Goal: Task Accomplishment & Management: Manage account settings

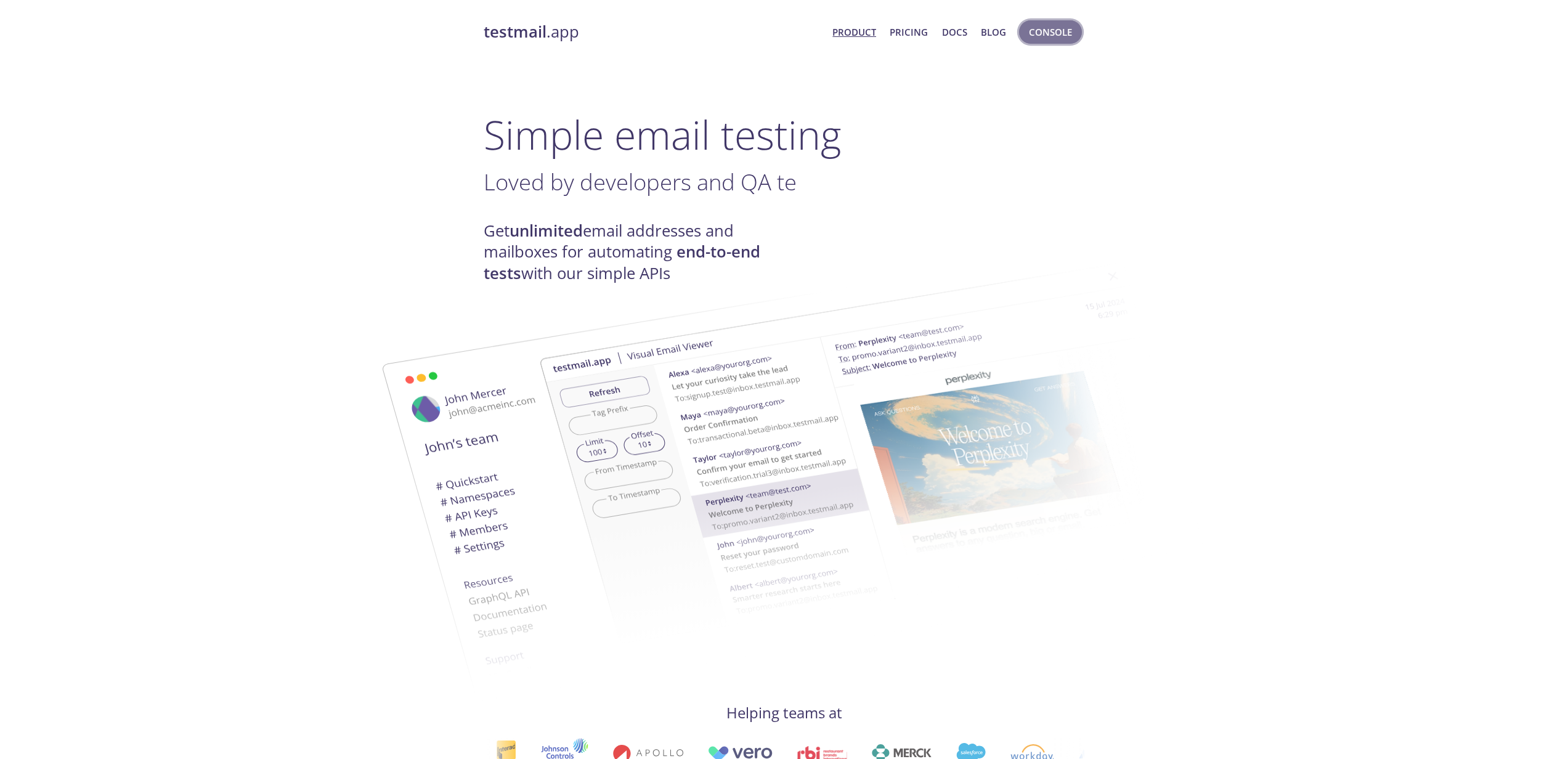
click at [1035, 38] on span "Console" at bounding box center [1050, 31] width 43 height 16
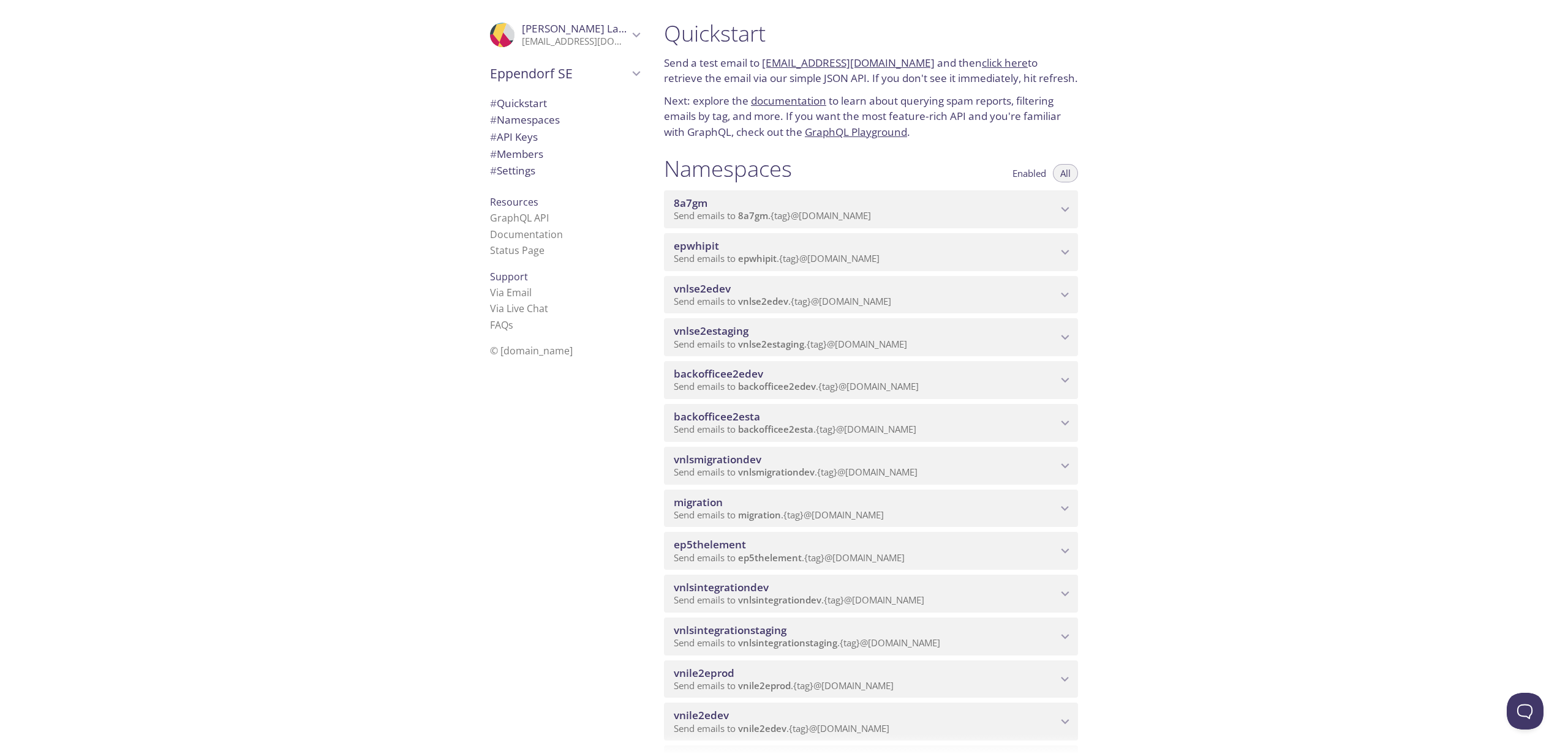
click at [518, 156] on span "# Members" at bounding box center [516, 153] width 53 height 14
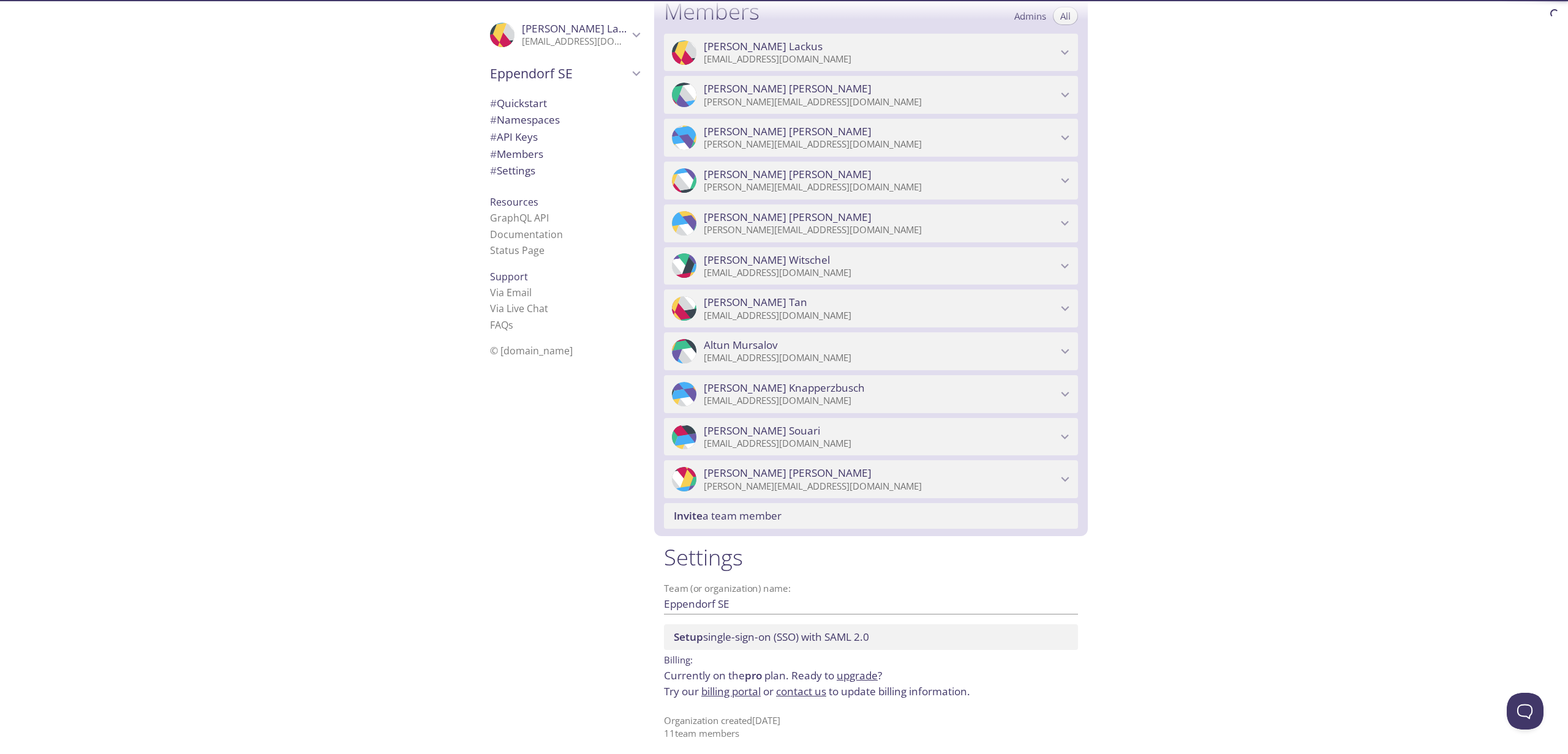
scroll to position [1391, 0]
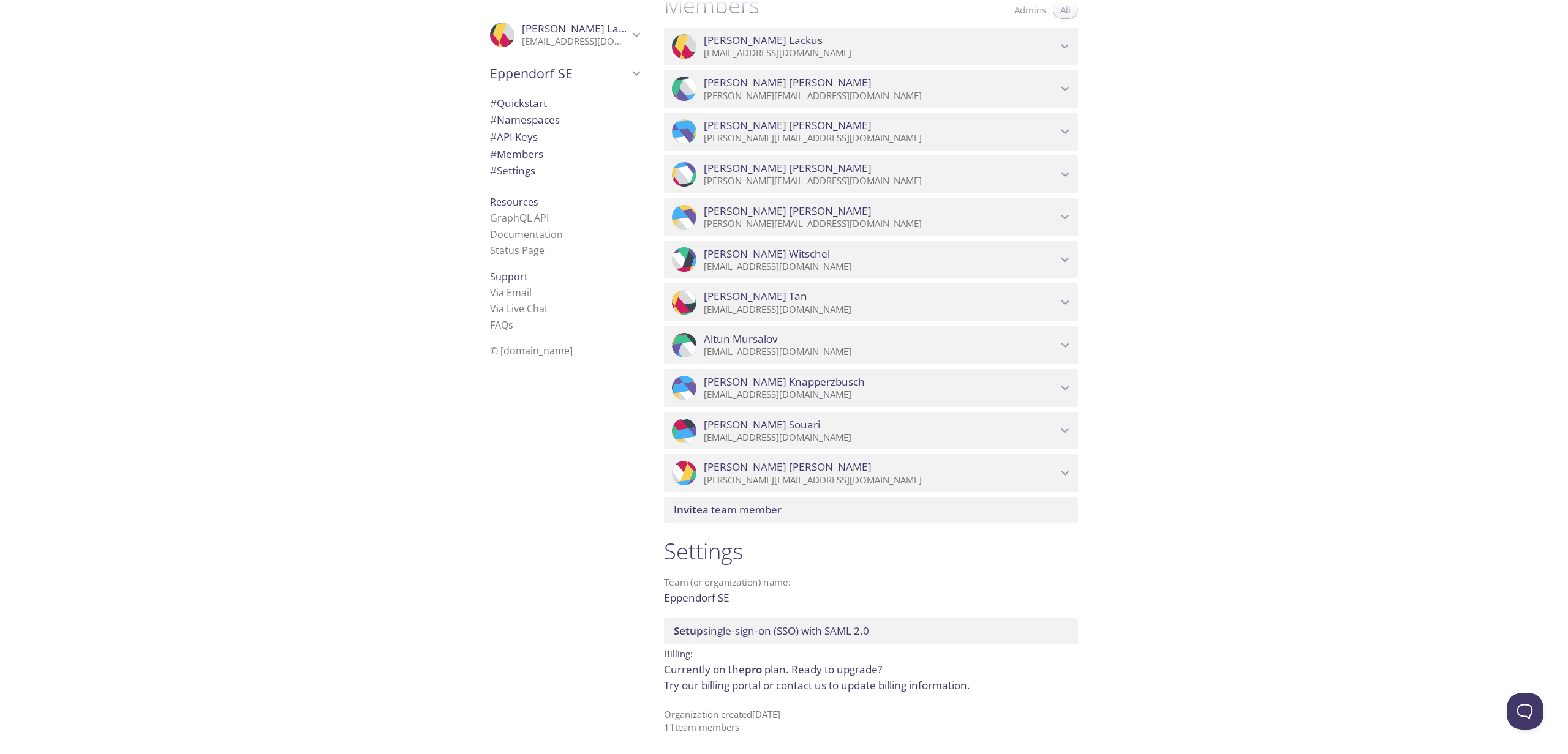
click at [1016, 168] on div ".cls-1 { fill: #6d5ca8; } .cls-2 { fill: #3fc191; } .cls-3 { fill: #3b4752; } .…" at bounding box center [871, 174] width 414 height 38
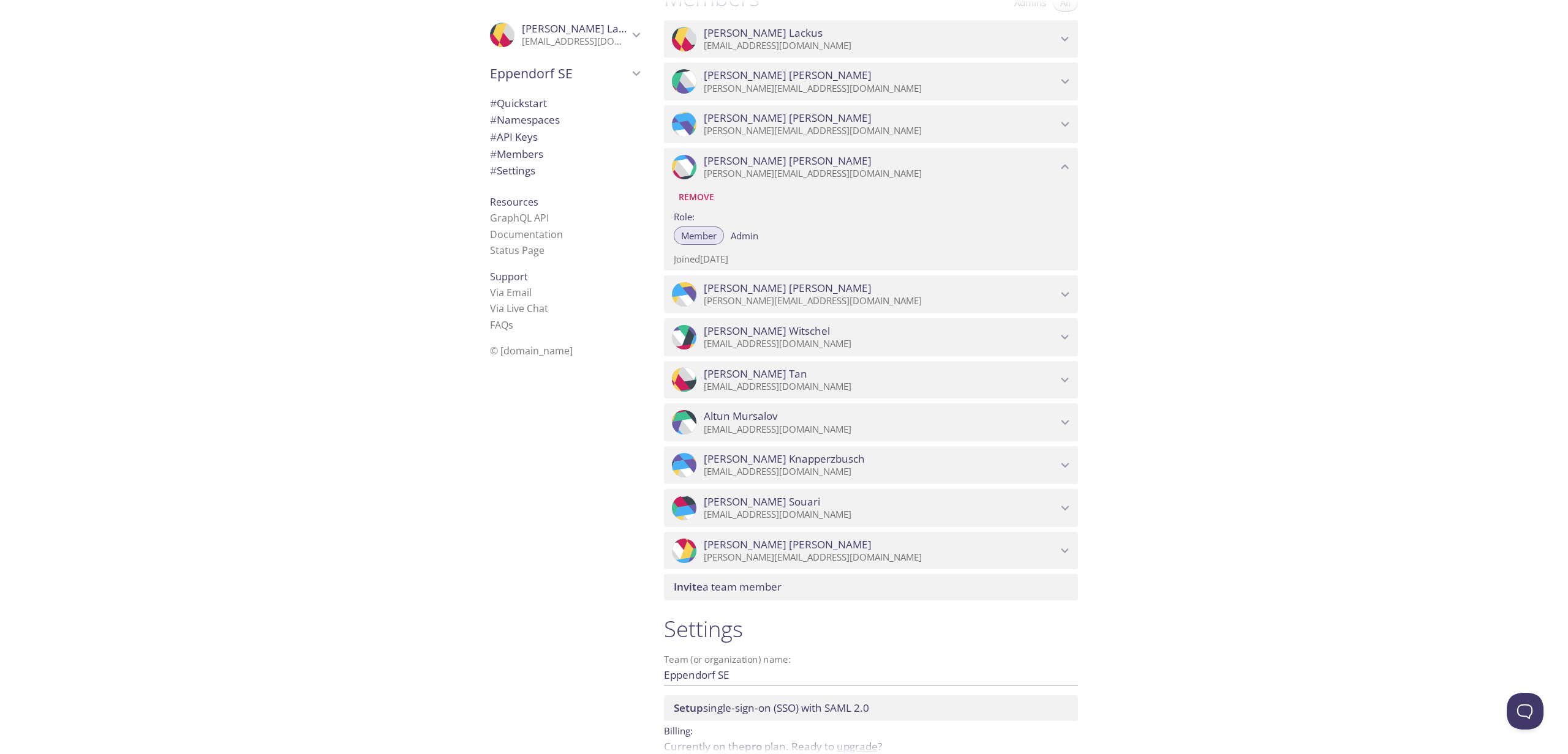
click at [744, 236] on span "Admin" at bounding box center [744, 236] width 28 height 0
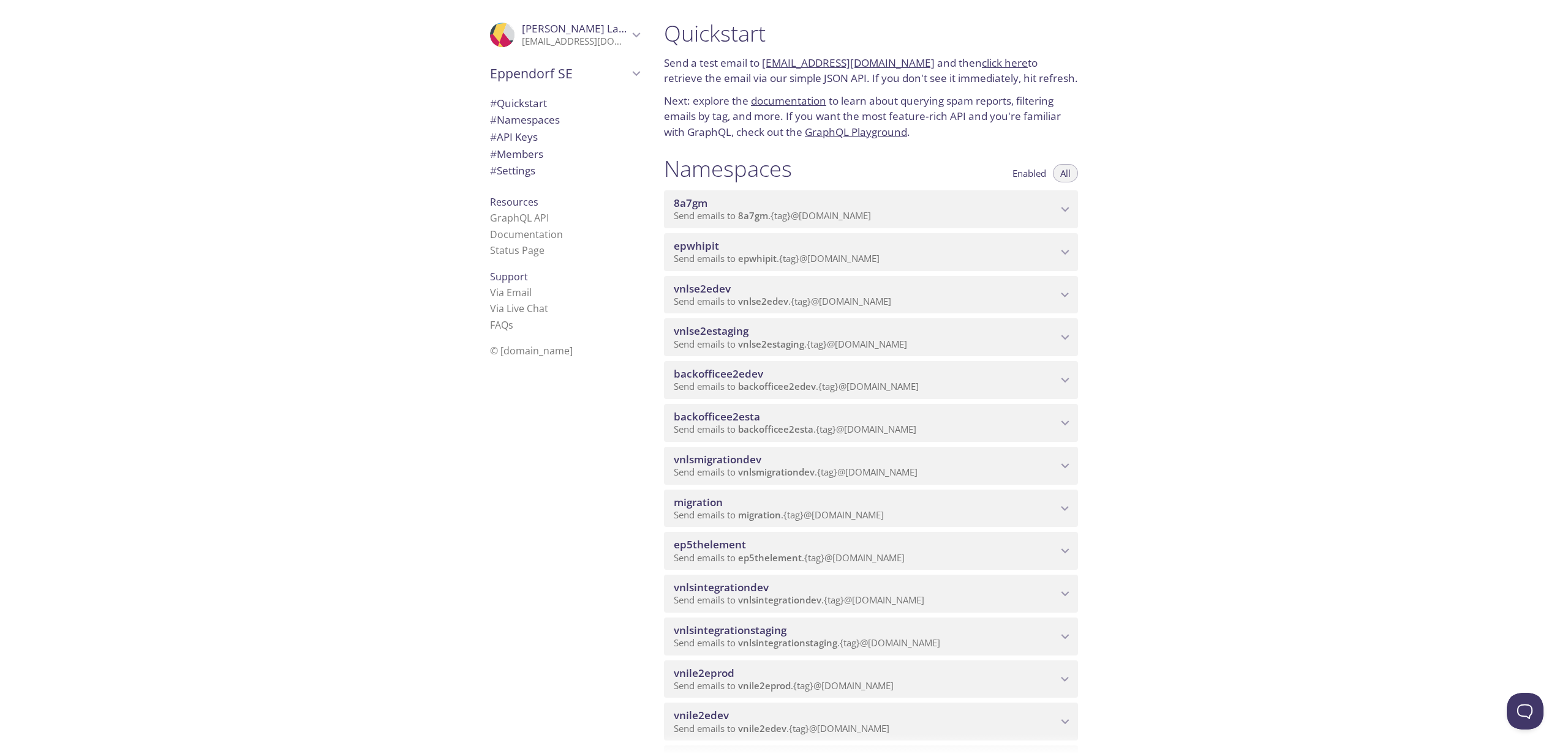
click at [509, 158] on span "# Members" at bounding box center [516, 153] width 53 height 14
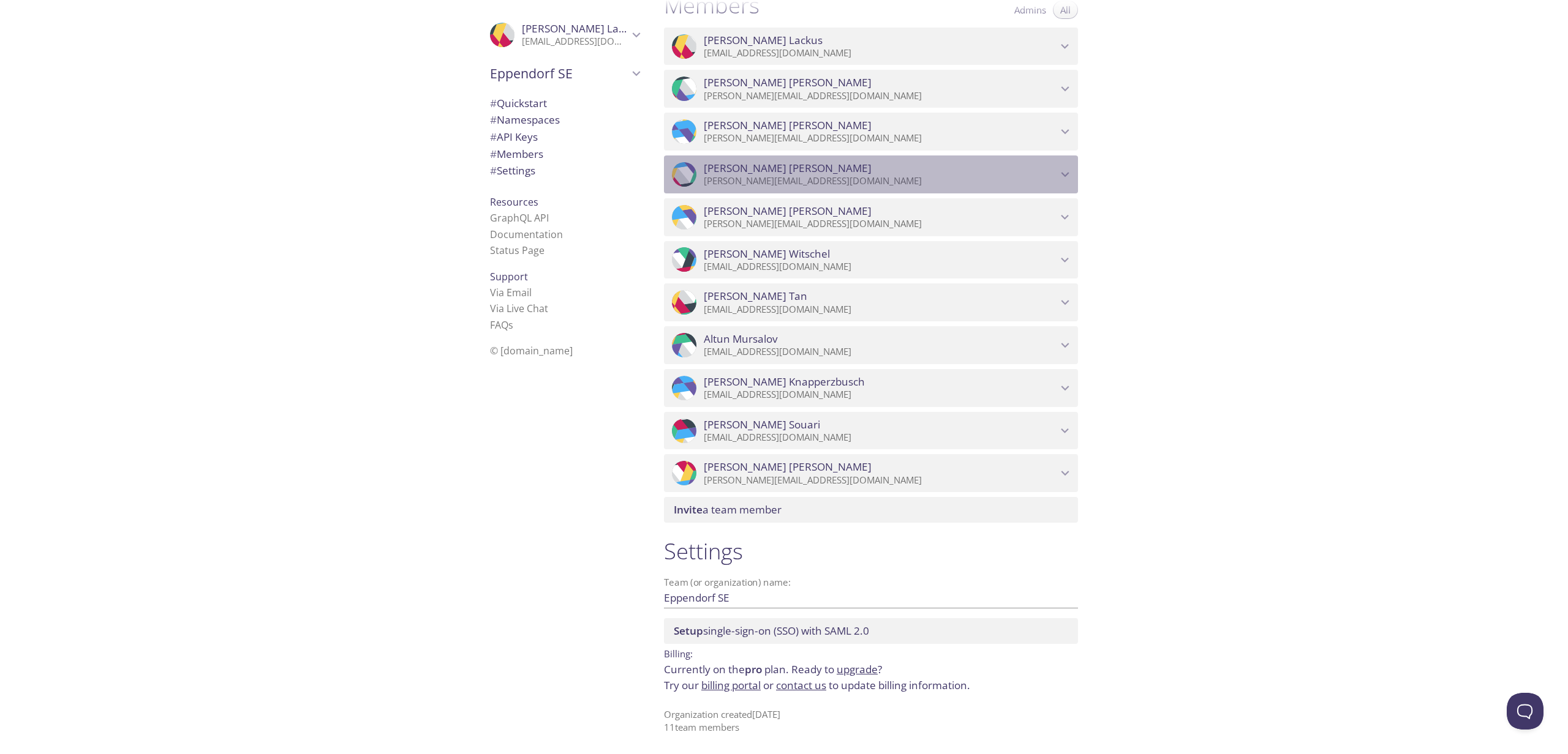
click at [913, 175] on span "Mathias Rauh" at bounding box center [880, 168] width 353 height 13
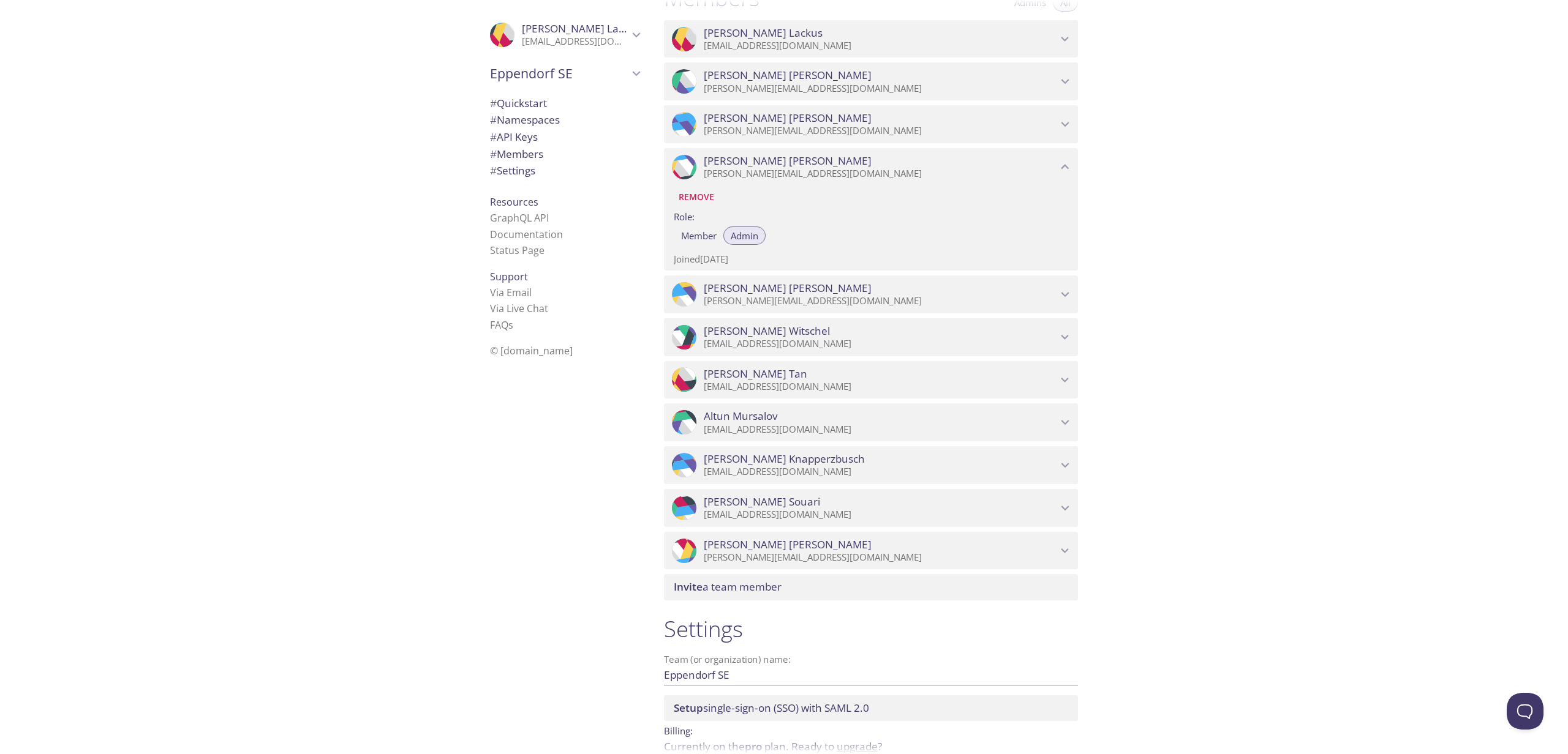
click at [778, 594] on span "Invite a team member" at bounding box center [728, 586] width 108 height 14
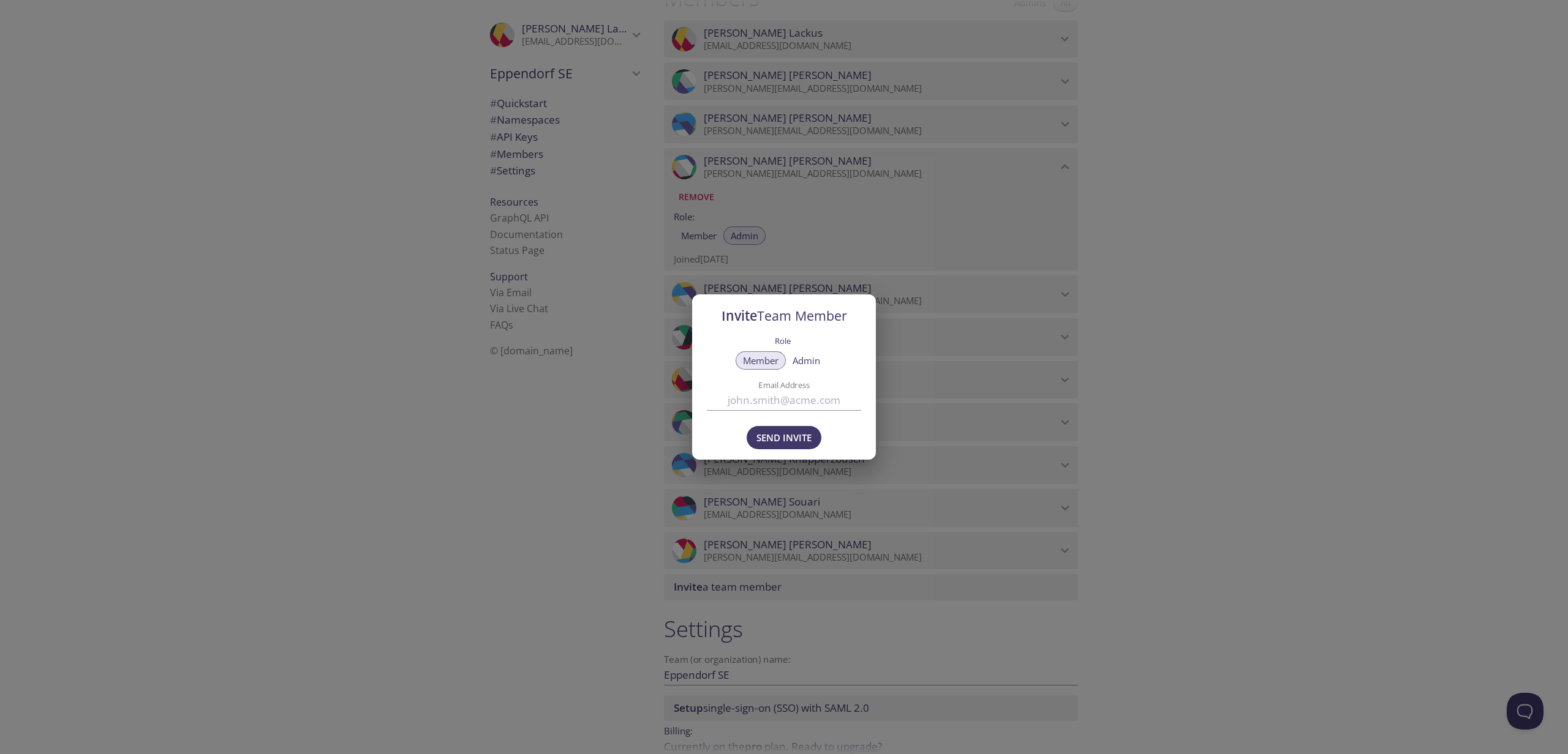
click at [814, 399] on input "Email Address" at bounding box center [783, 400] width 154 height 20
paste input "[EMAIL_ADDRESS][DOMAIN_NAME]"
type input "[EMAIL_ADDRESS][DOMAIN_NAME]"
click at [779, 444] on span "Send Invite" at bounding box center [783, 437] width 55 height 16
click at [779, 444] on div "Send Invite" at bounding box center [784, 438] width 81 height 40
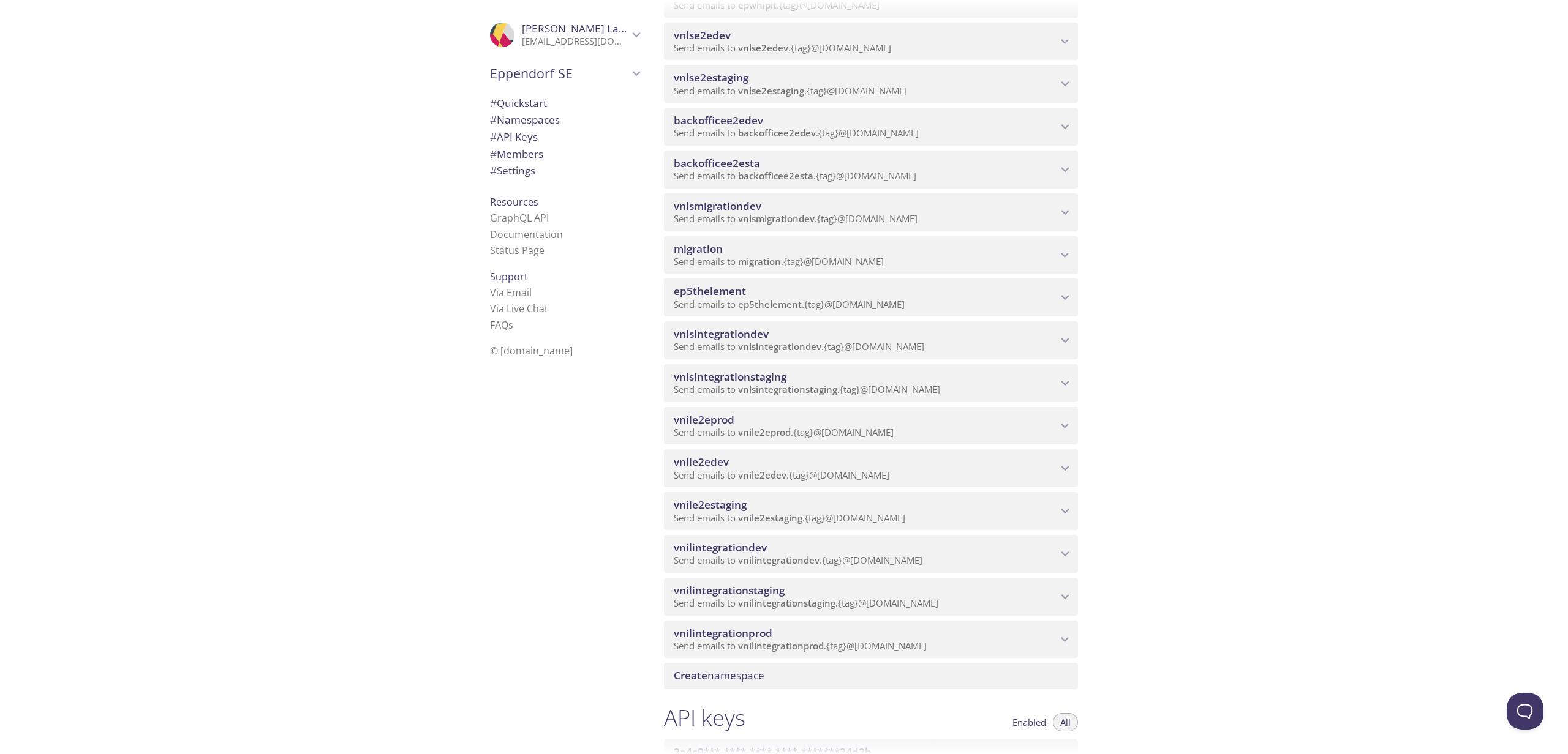
scroll to position [320, 0]
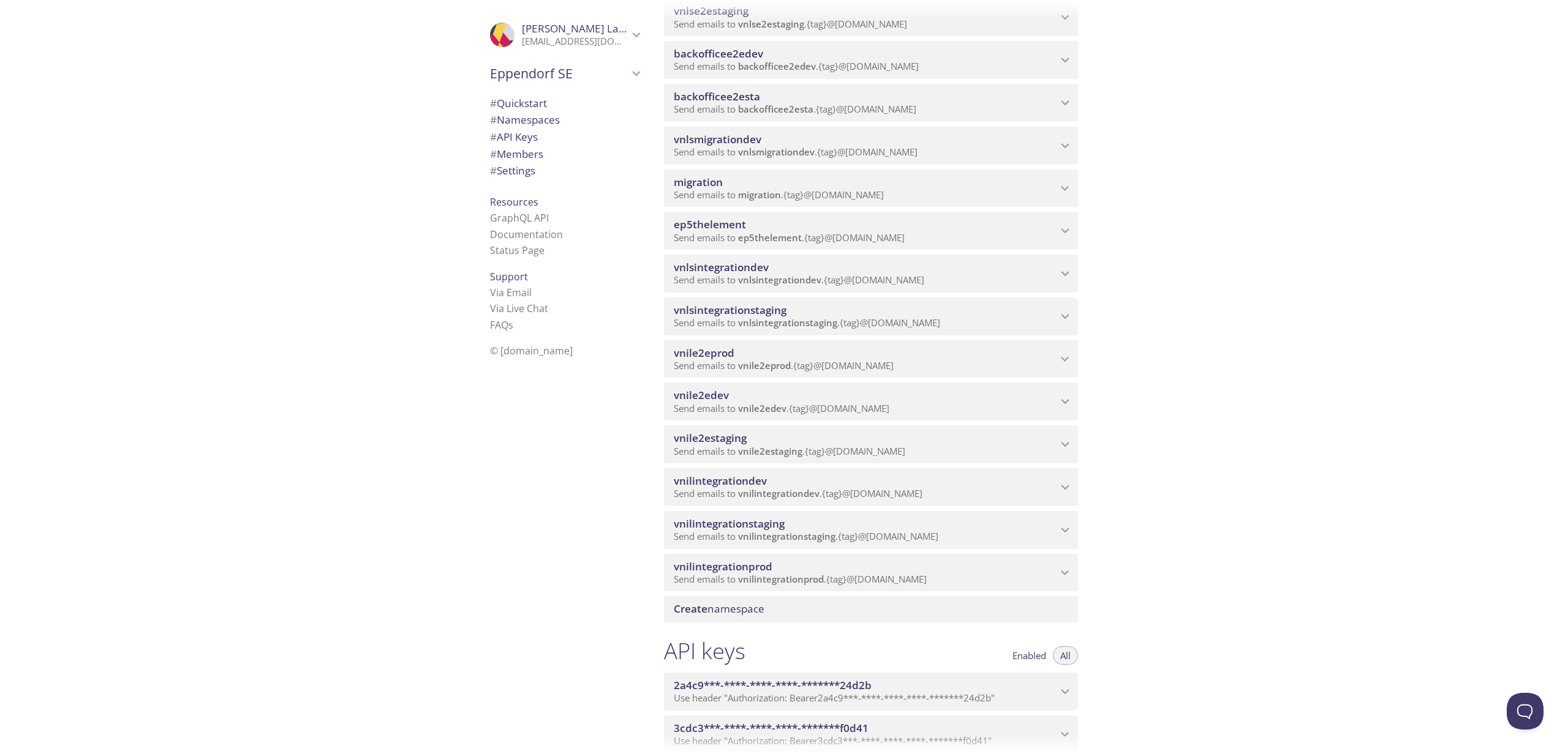
click at [1393, 265] on div "Quickstart Send a test email to [EMAIL_ADDRESS][DOMAIN_NAME] and then click her…" at bounding box center [1111, 377] width 914 height 754
click at [1312, 505] on div "Quickstart Send a test email to [EMAIL_ADDRESS][DOMAIN_NAME] and then click her…" at bounding box center [1111, 377] width 914 height 754
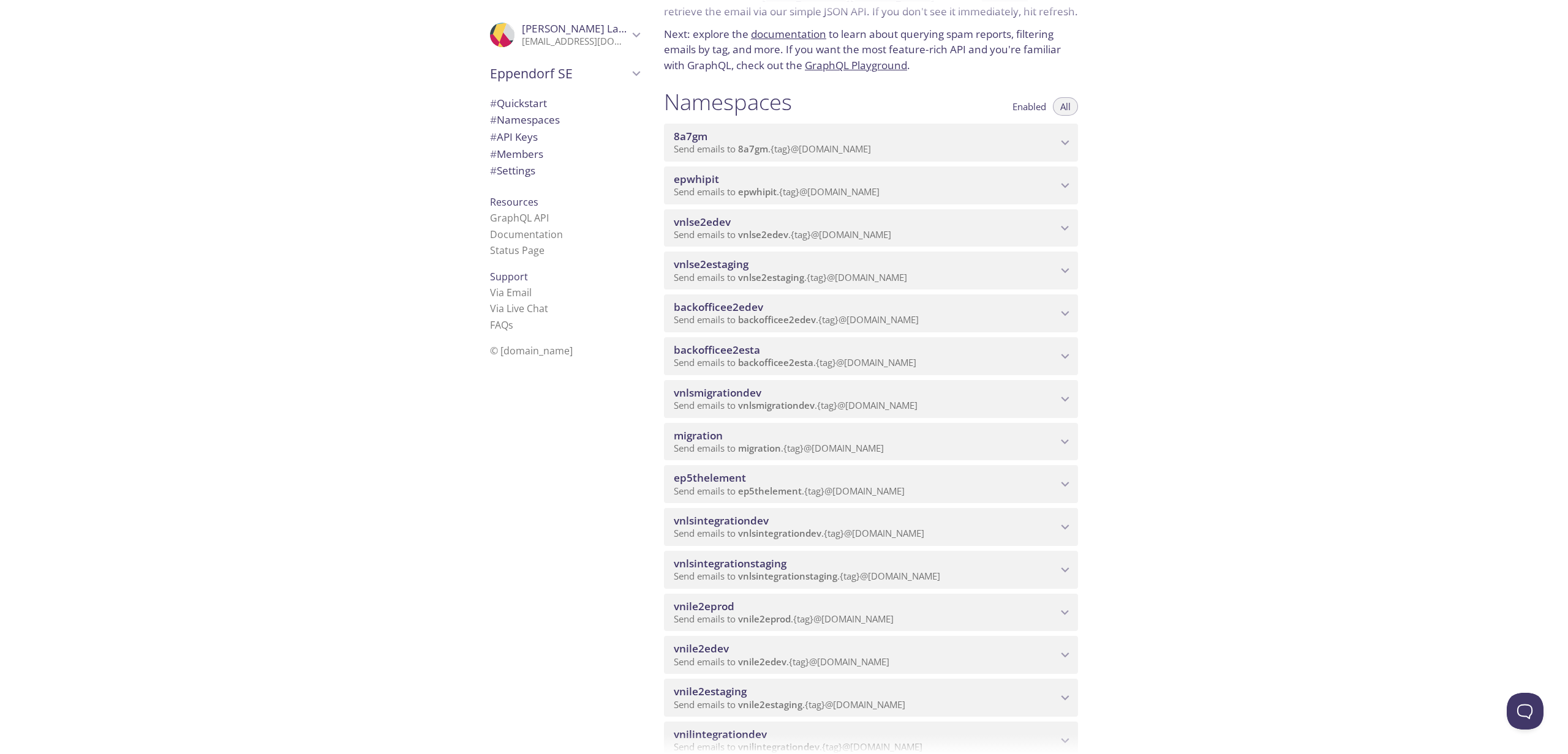
scroll to position [61, 0]
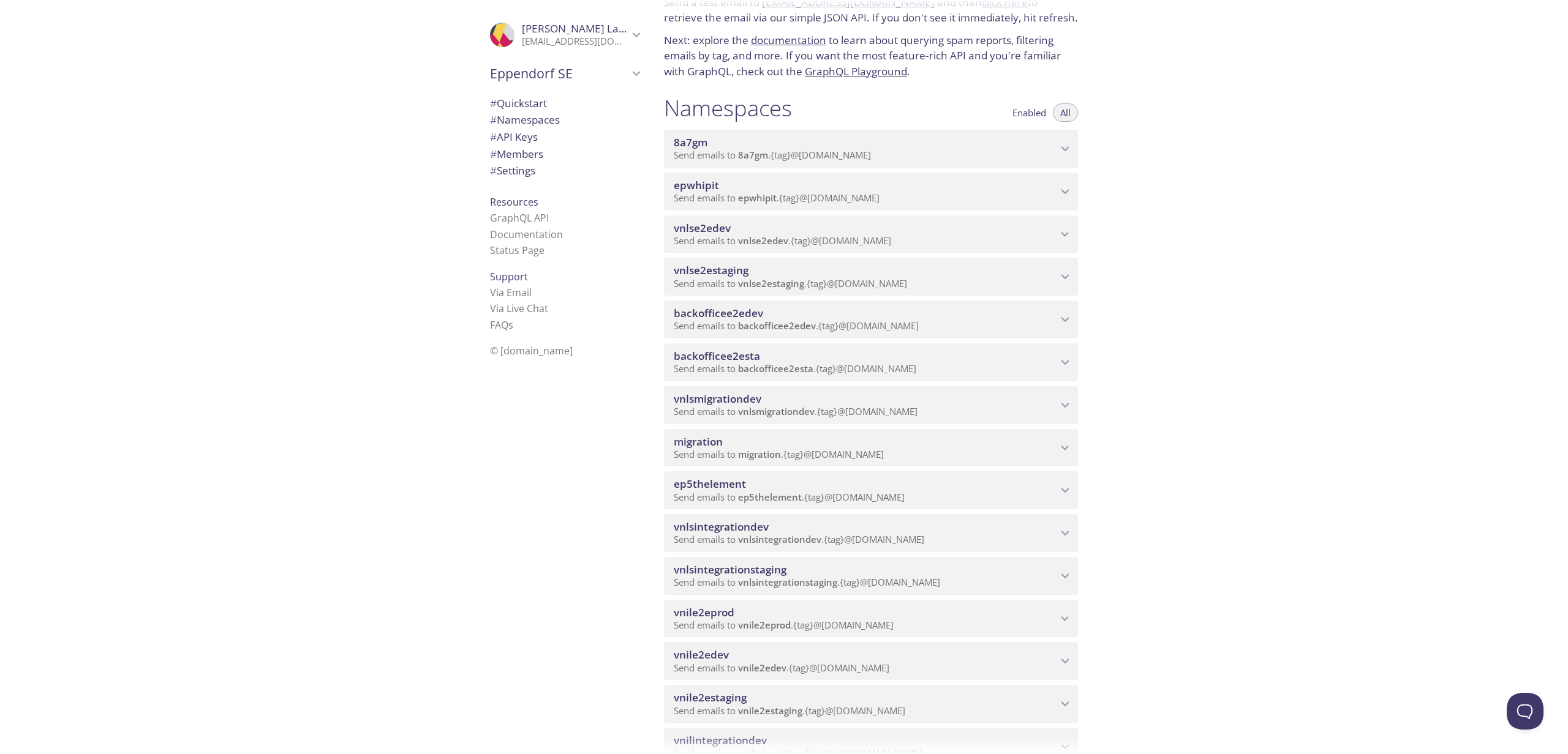
click at [1200, 402] on div "Quickstart Send a test email to [EMAIL_ADDRESS][DOMAIN_NAME] and then click her…" at bounding box center [1111, 377] width 914 height 754
click at [1033, 116] on div "Enabled All" at bounding box center [1041, 108] width 72 height 28
click at [1032, 113] on span "Enabled" at bounding box center [1029, 113] width 34 height 0
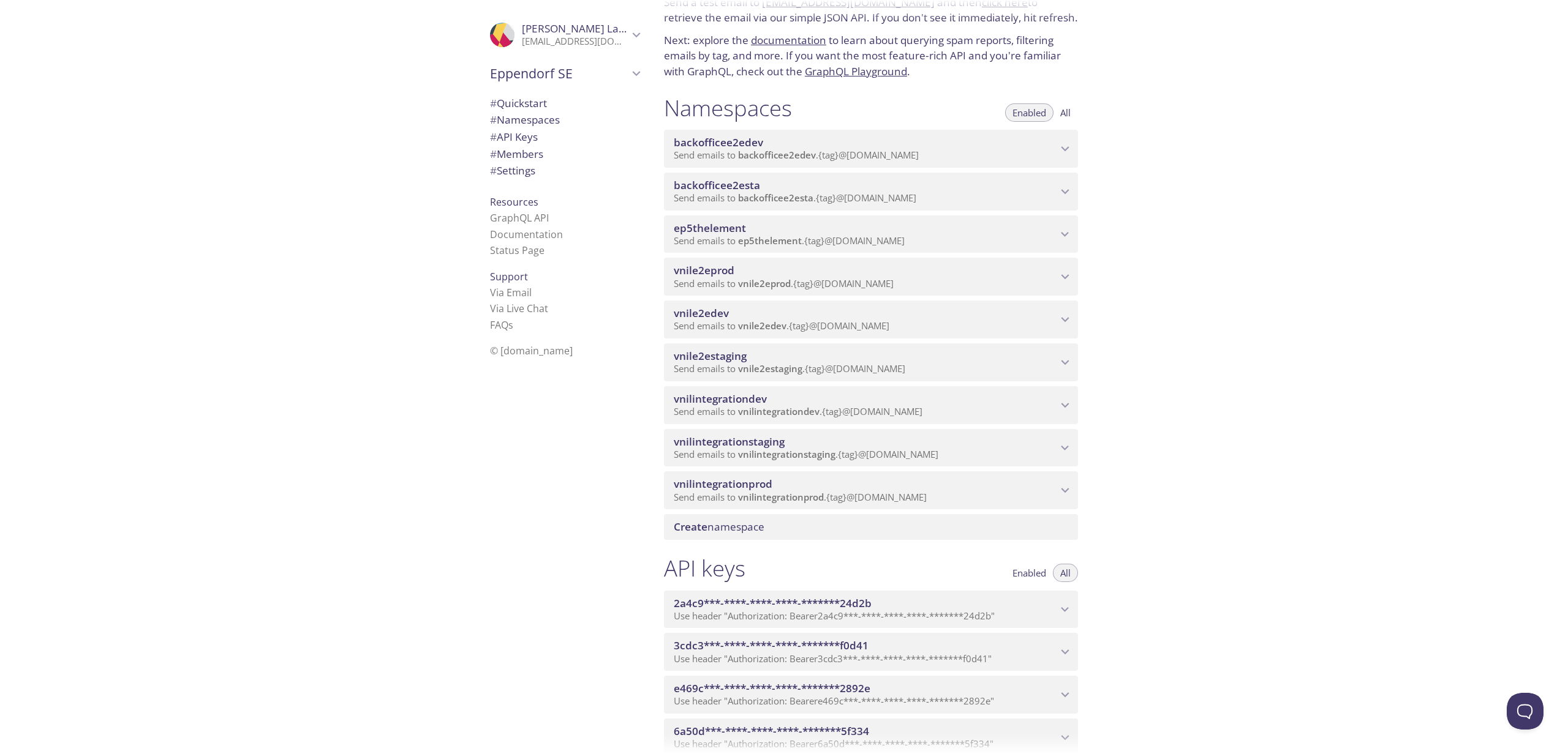
click at [1029, 573] on span "Enabled" at bounding box center [1029, 573] width 34 height 0
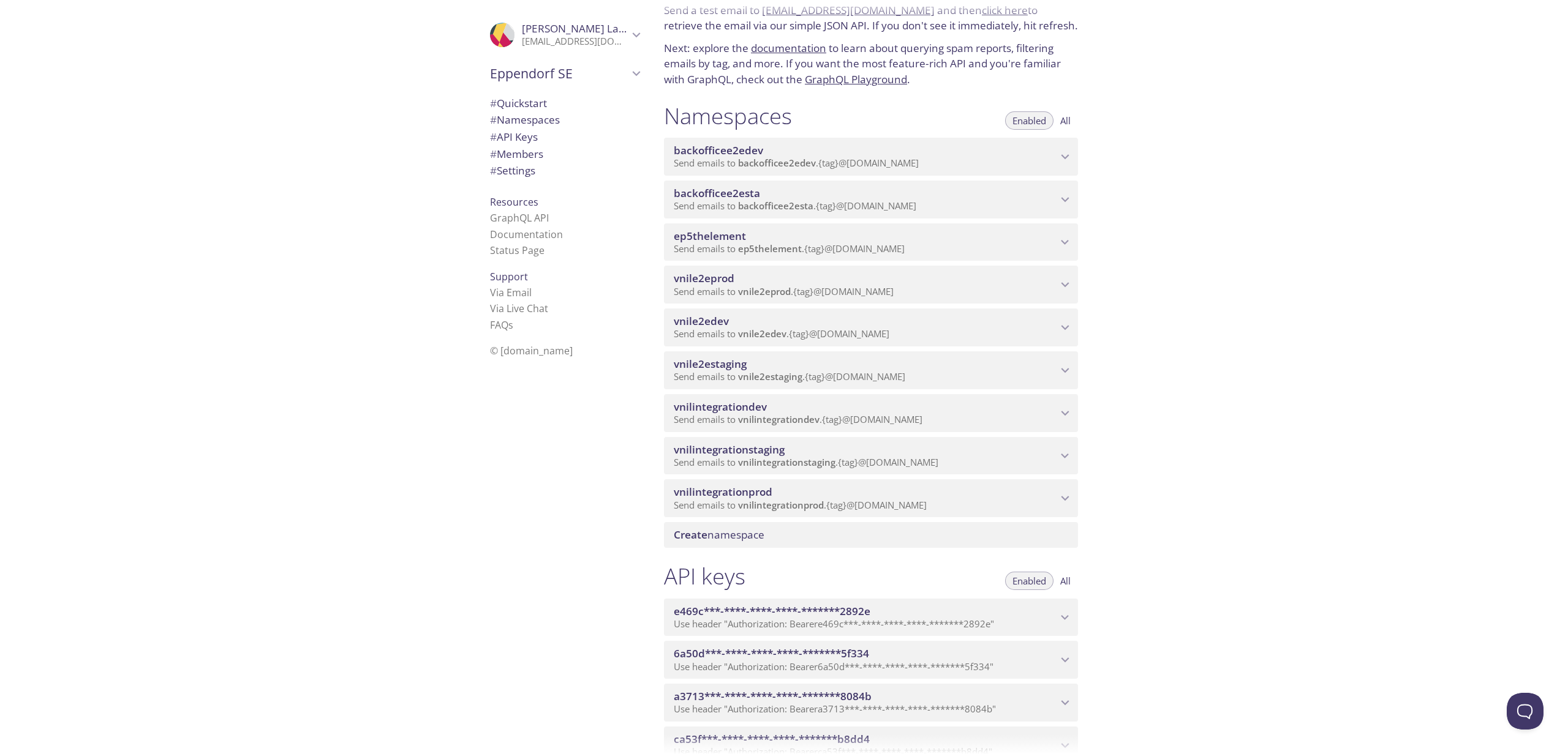
scroll to position [0, 0]
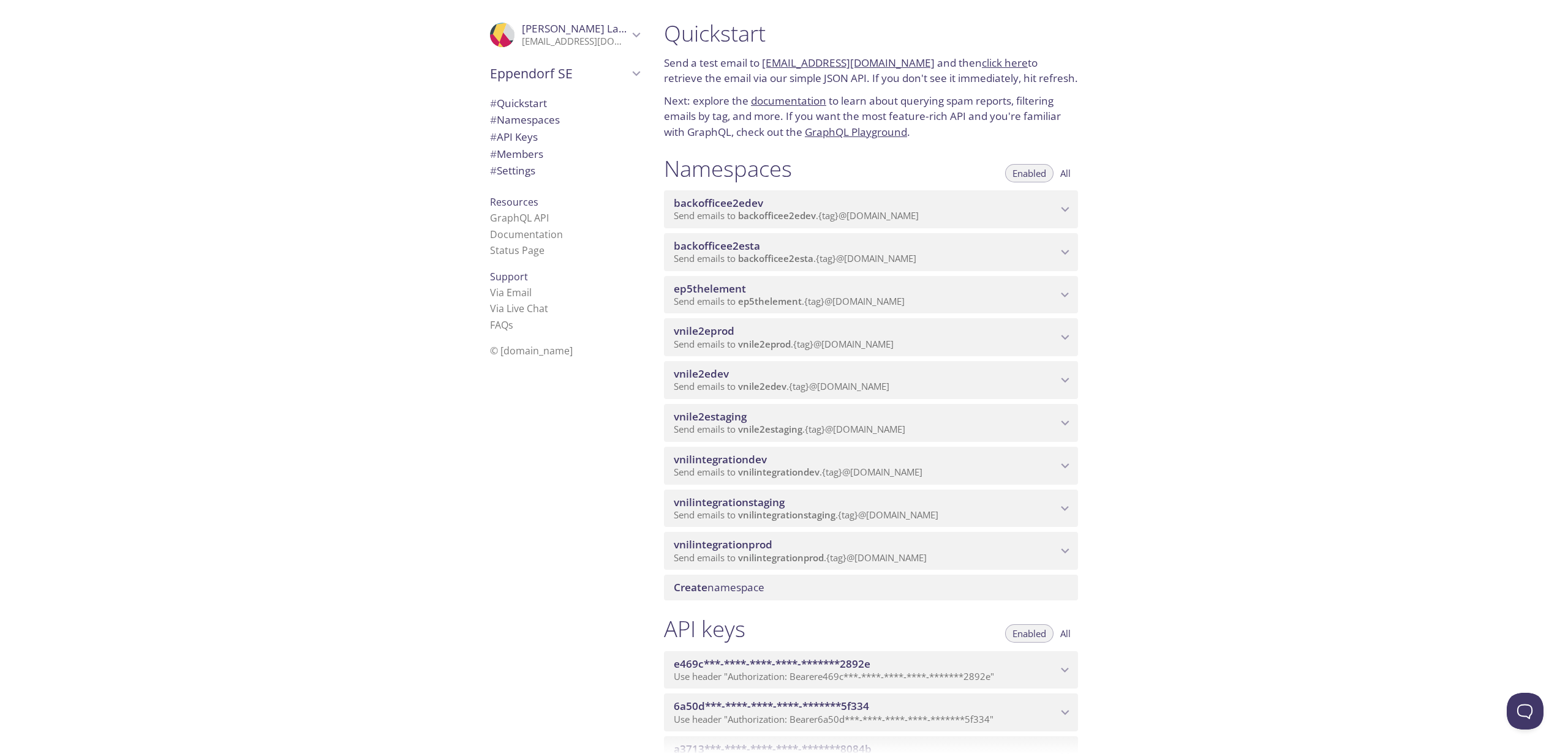
click at [1276, 416] on div "Quickstart Send a test email to backofficee2edev.test@inbox.testmail.app and th…" at bounding box center [1111, 377] width 914 height 754
click at [599, 580] on div ".cls-1 { fill: #6d5ca8; } .cls-2 { fill: #3fc191; } .cls-3 { fill: #3b4752; } .…" at bounding box center [562, 377] width 184 height 754
drag, startPoint x: 1242, startPoint y: 532, endPoint x: 1256, endPoint y: 532, distance: 14.0
click at [1256, 532] on div "Quickstart Send a test email to backofficee2edev.test@inbox.testmail.app and th…" at bounding box center [1111, 377] width 914 height 754
click at [784, 552] on span "vnilintegrationprod" at bounding box center [865, 545] width 384 height 13
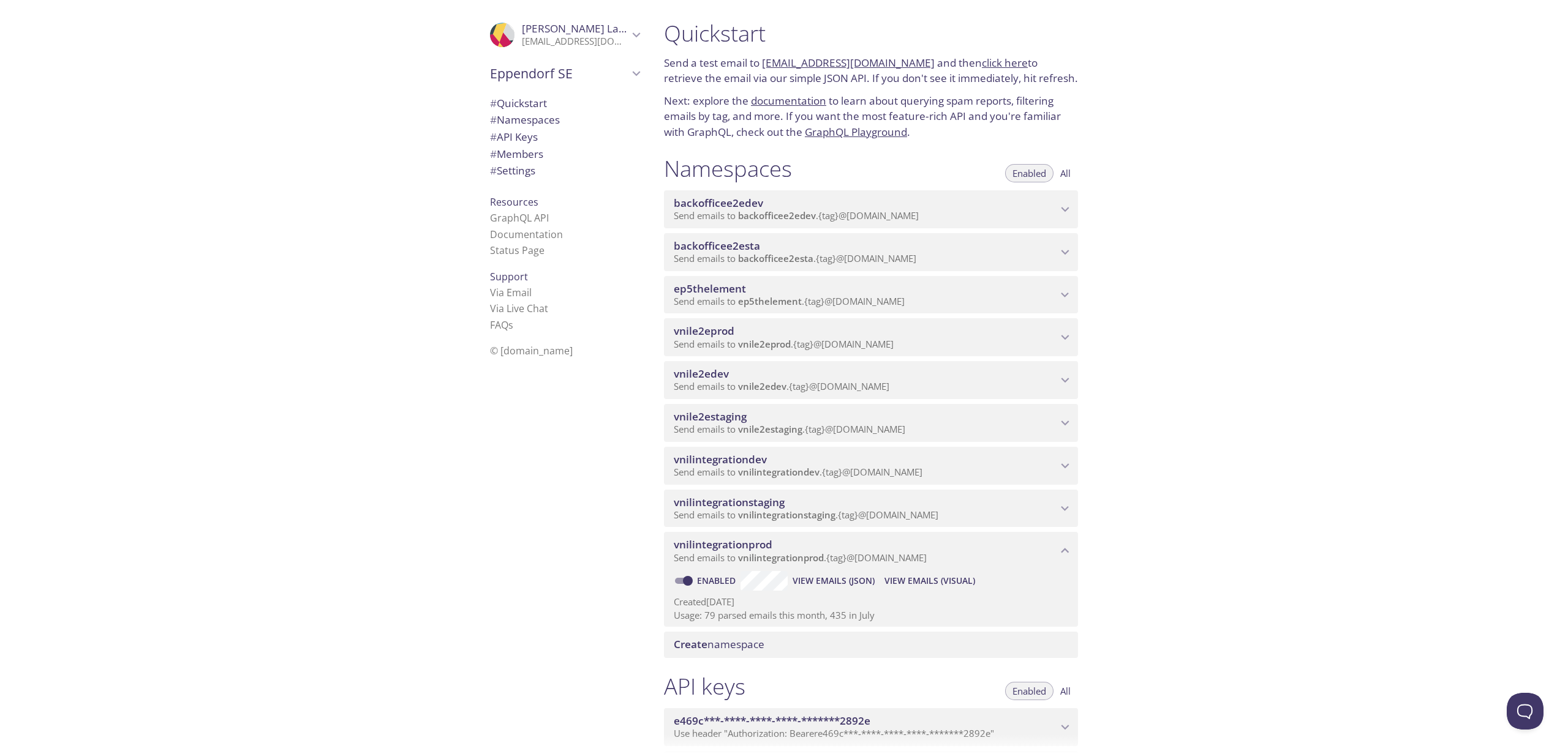
click at [908, 510] on span "vnilintegrationstaging" at bounding box center [865, 503] width 384 height 13
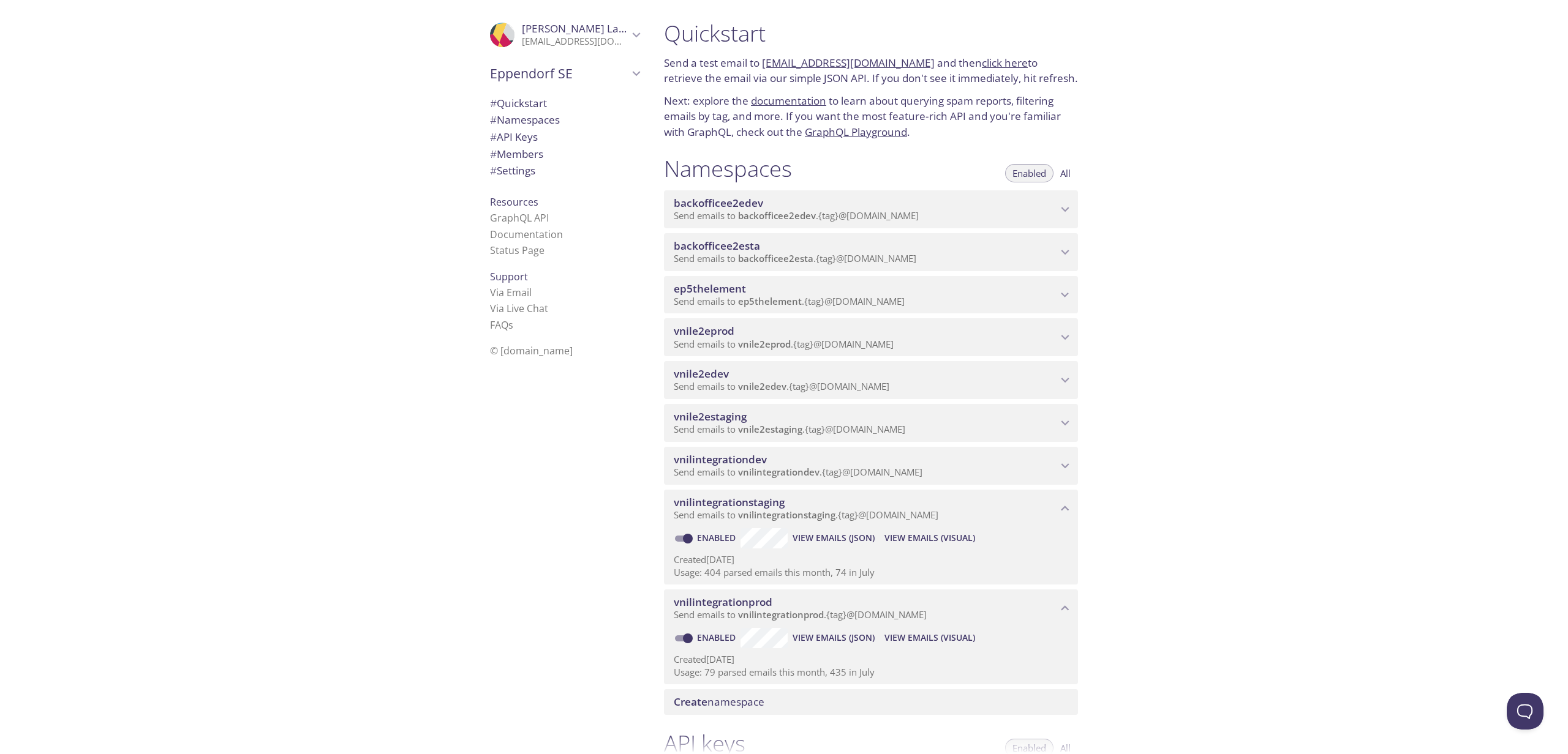
click at [933, 467] on span "vnilintegrationdev" at bounding box center [865, 460] width 384 height 13
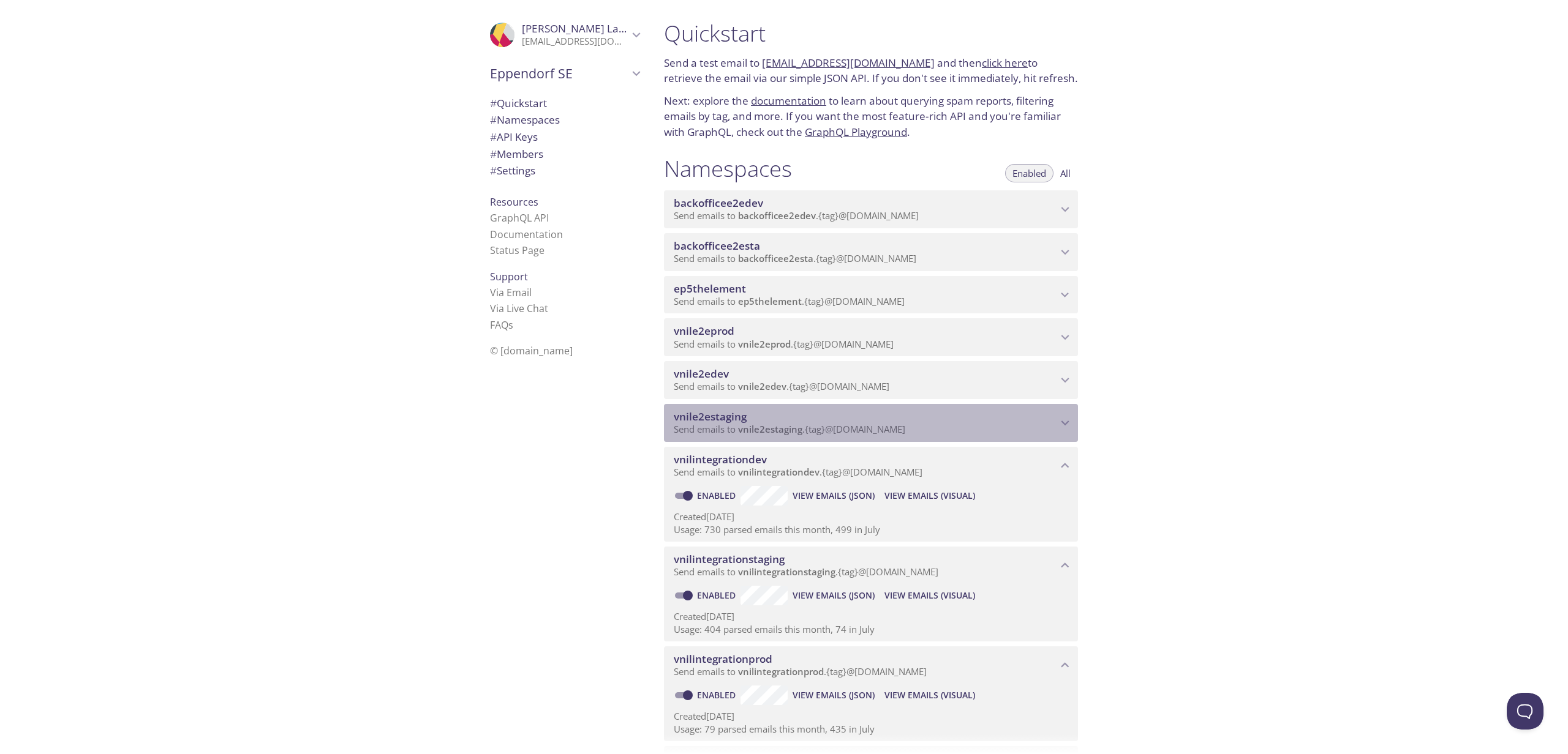
click at [953, 424] on span "vnile2estaging" at bounding box center [865, 417] width 384 height 13
click at [963, 381] on span "vnile2edev" at bounding box center [865, 374] width 384 height 13
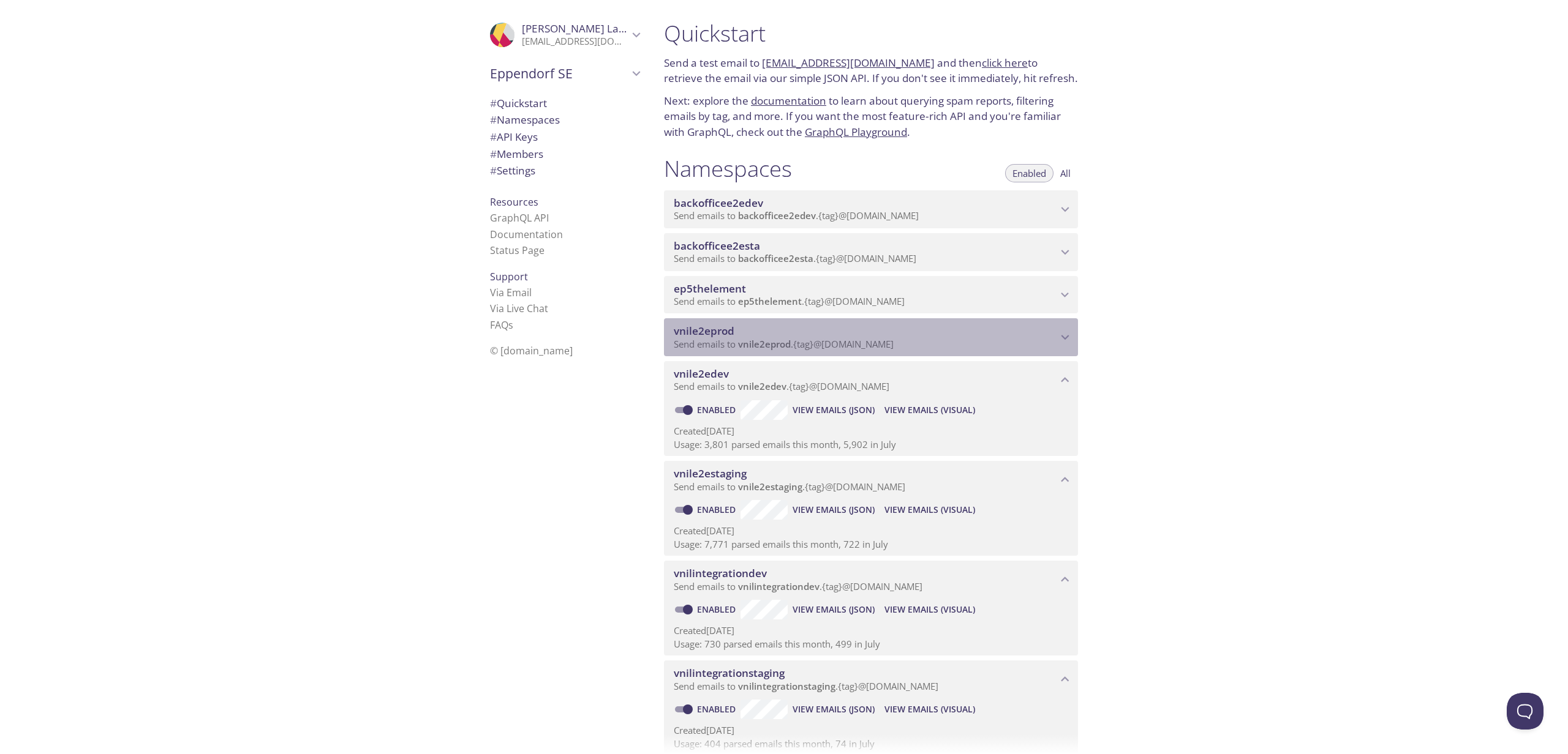
click at [966, 338] on span "vnile2eprod" at bounding box center [865, 331] width 384 height 13
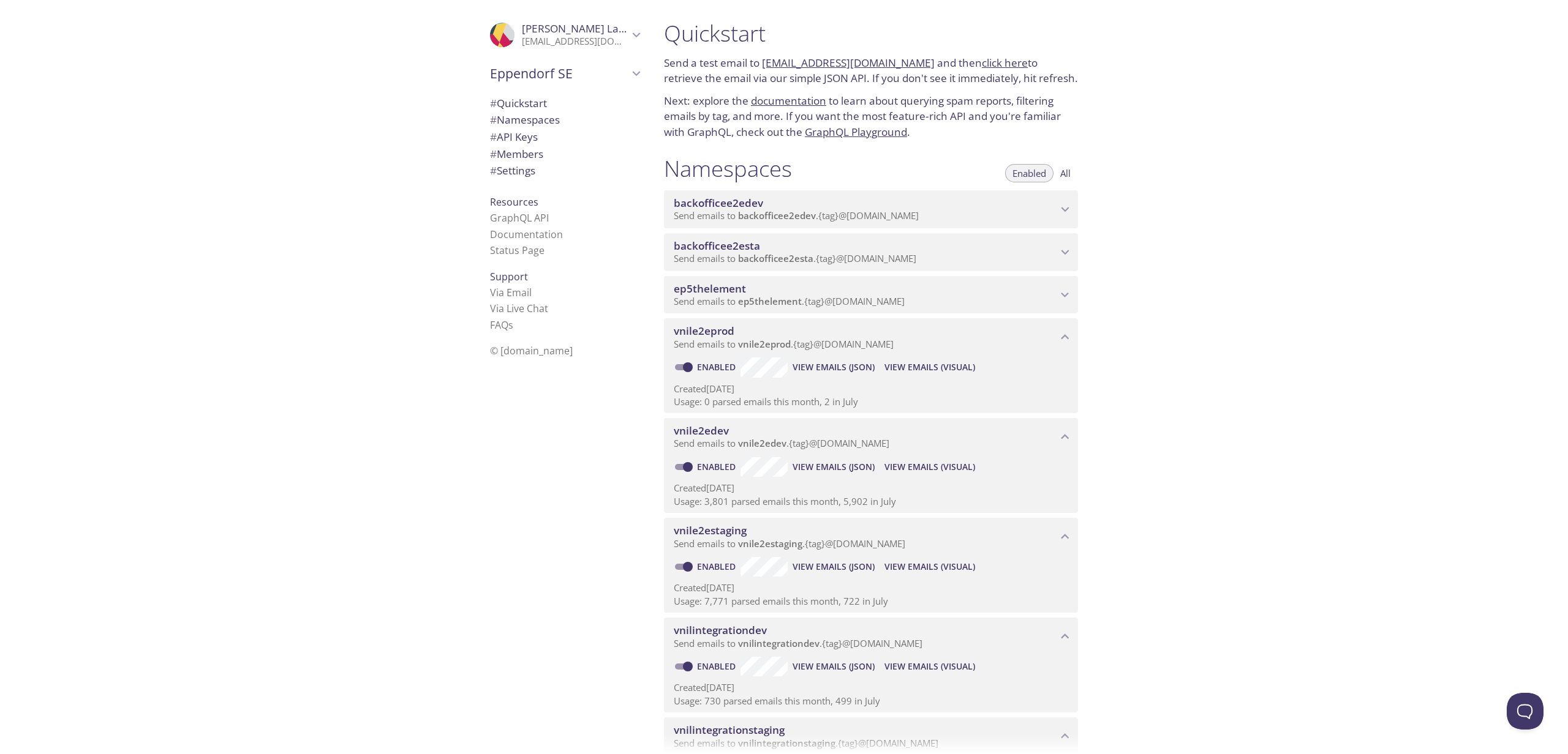
click at [972, 307] on p "Send emails to ep5thelement . {tag} @inbox.testmail.app" at bounding box center [865, 302] width 384 height 13
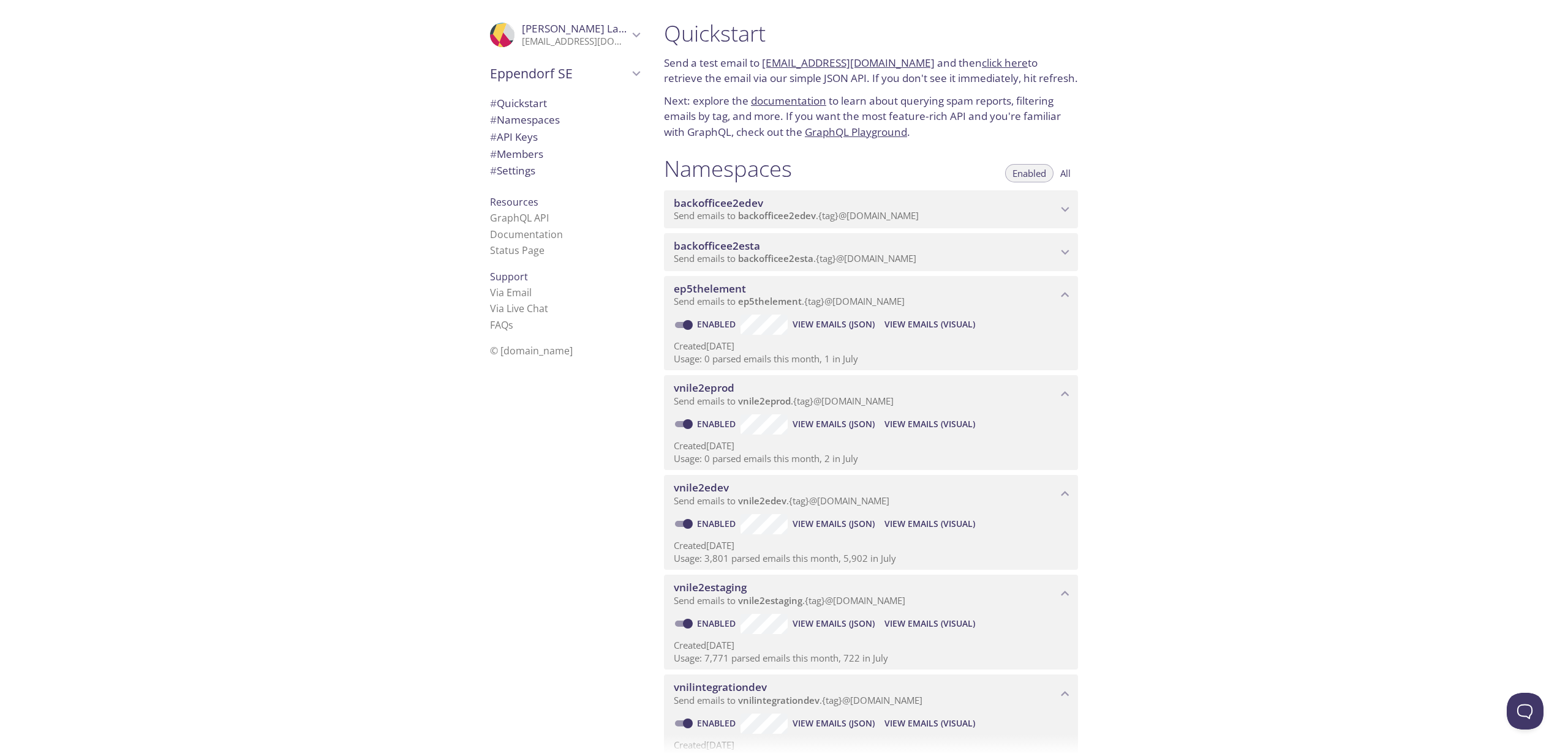
click at [985, 253] on span "backofficee2esta" at bounding box center [865, 246] width 384 height 13
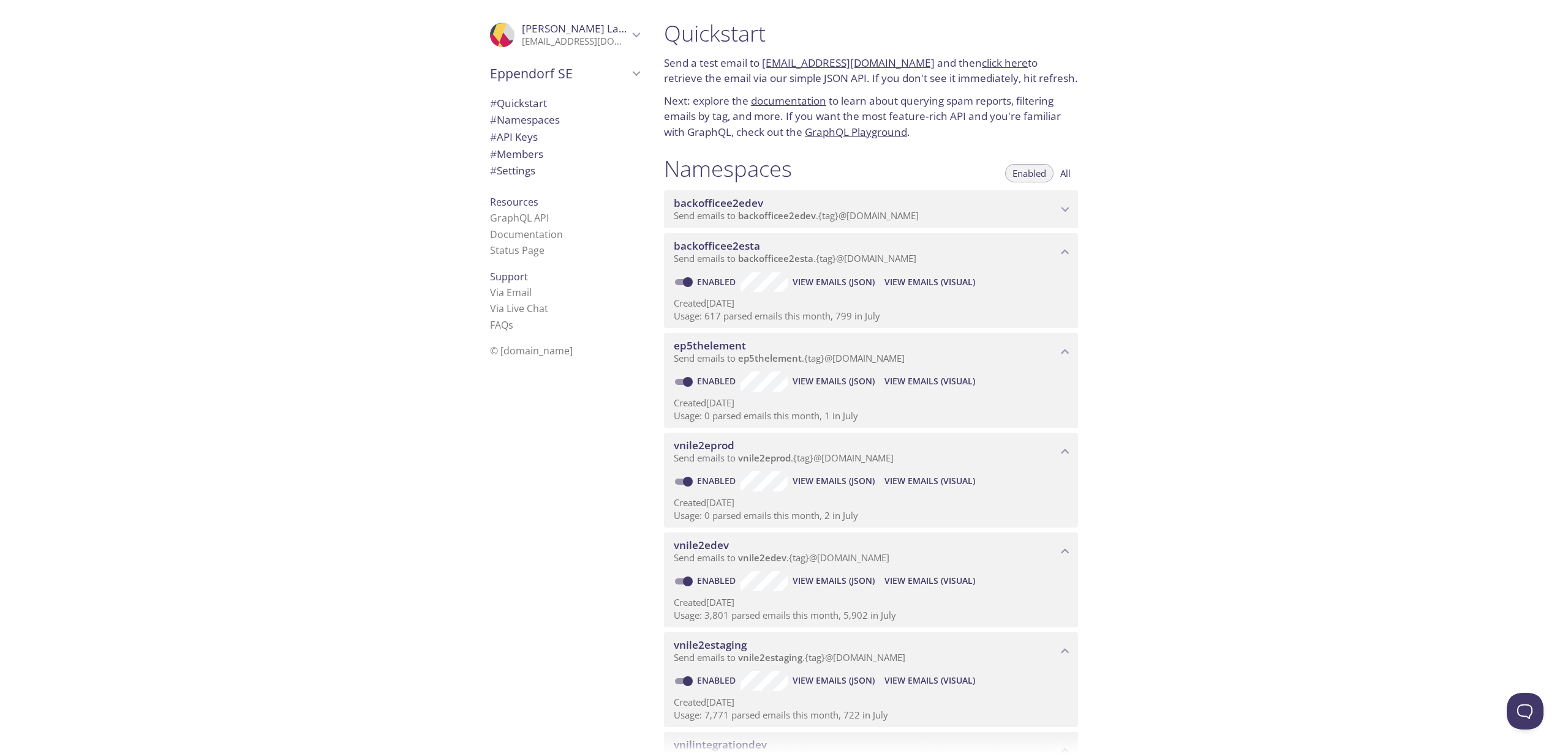
click at [997, 210] on span "backofficee2edev" at bounding box center [865, 203] width 384 height 13
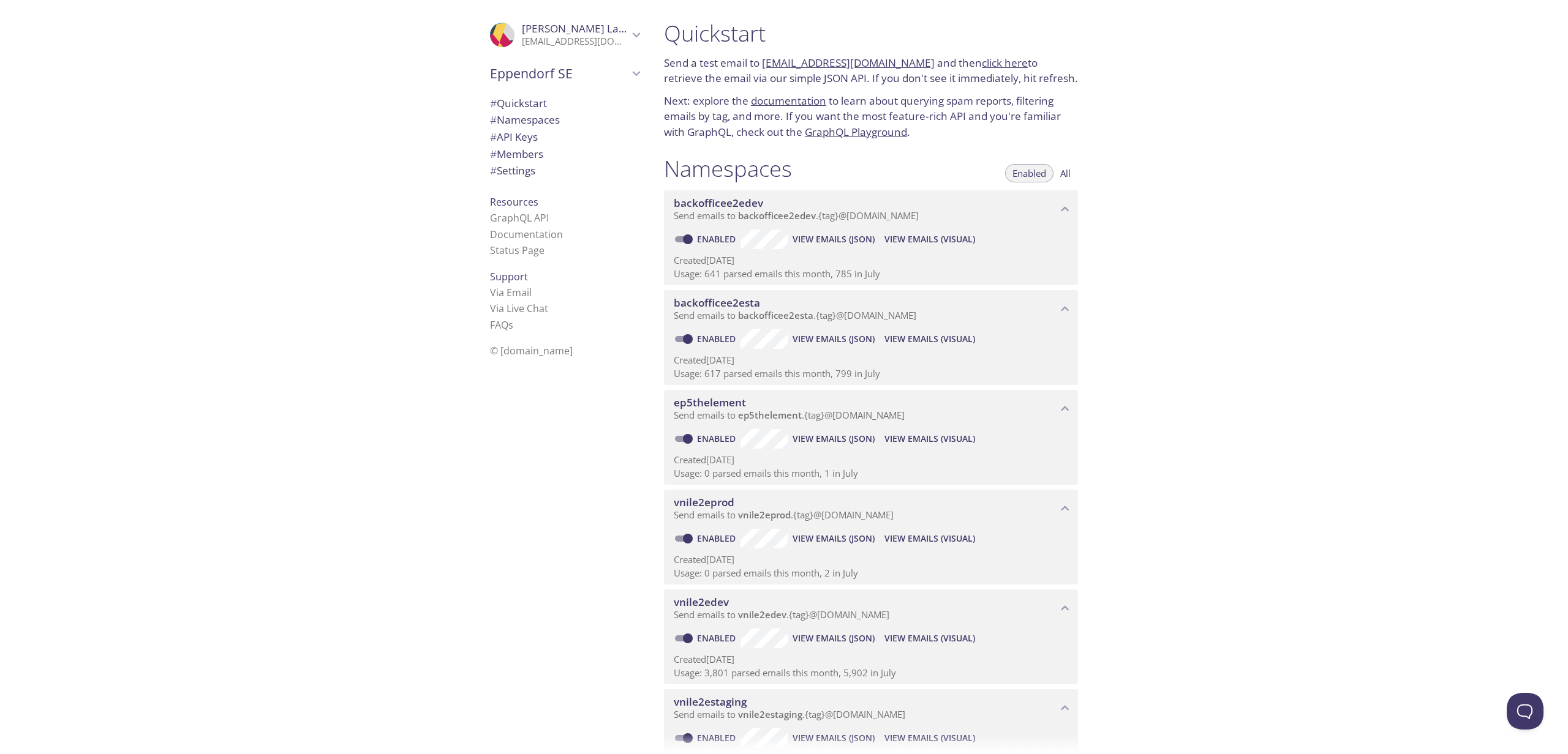
click at [961, 210] on span "backofficee2edev" at bounding box center [865, 203] width 384 height 13
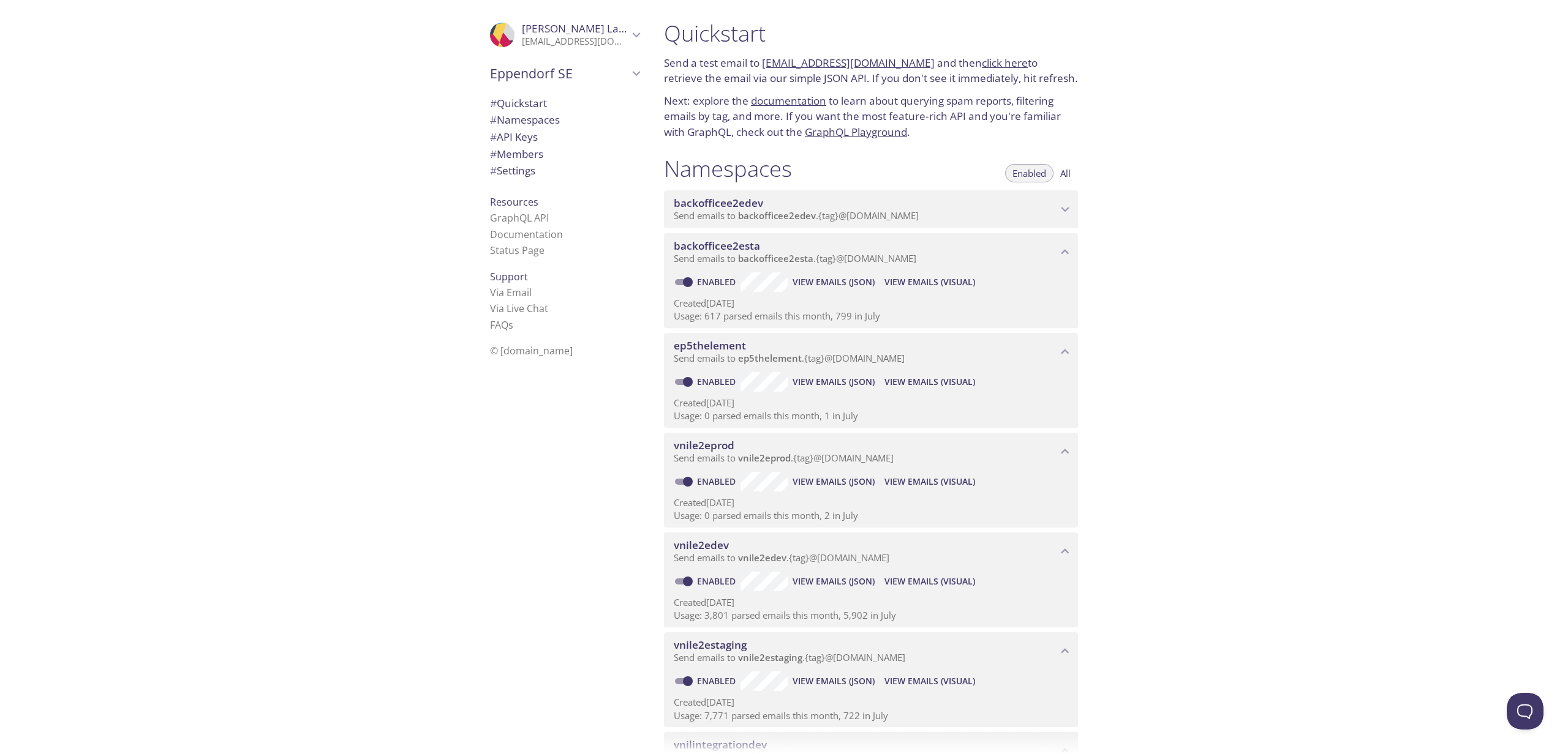
click at [1007, 253] on span "backofficee2esta" at bounding box center [865, 246] width 384 height 13
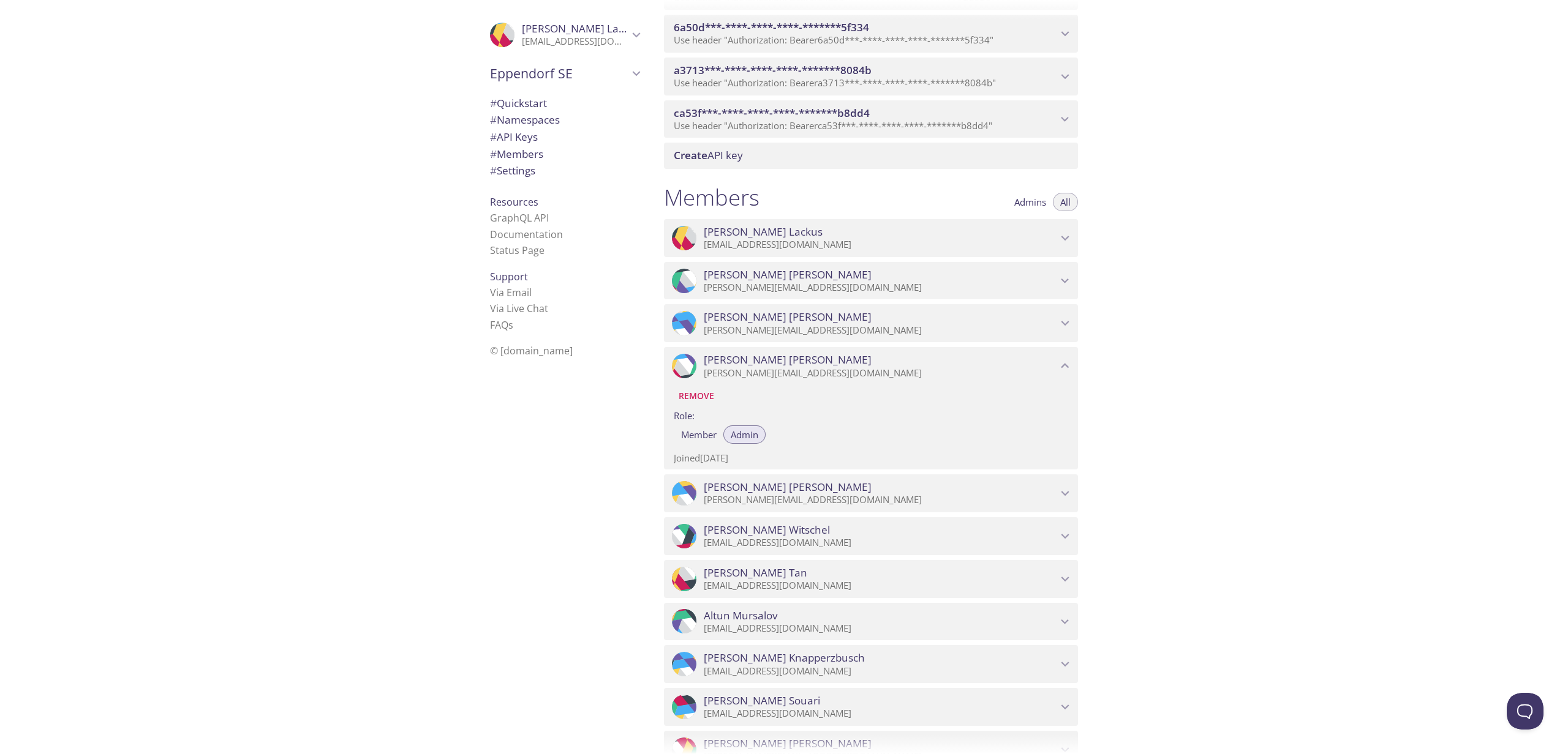
scroll to position [1133, 0]
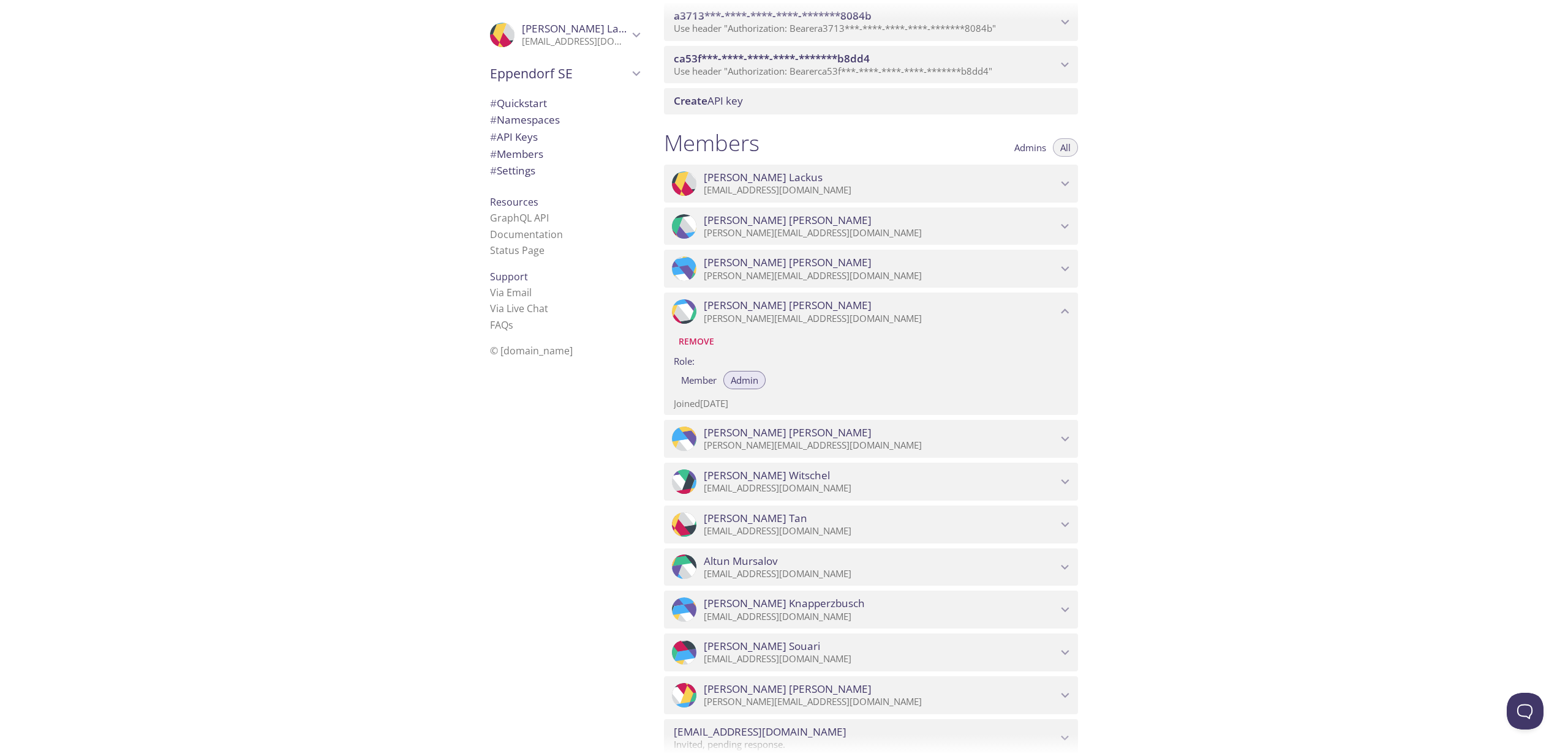
click at [873, 313] on span "Mathias Rauh" at bounding box center [880, 306] width 353 height 13
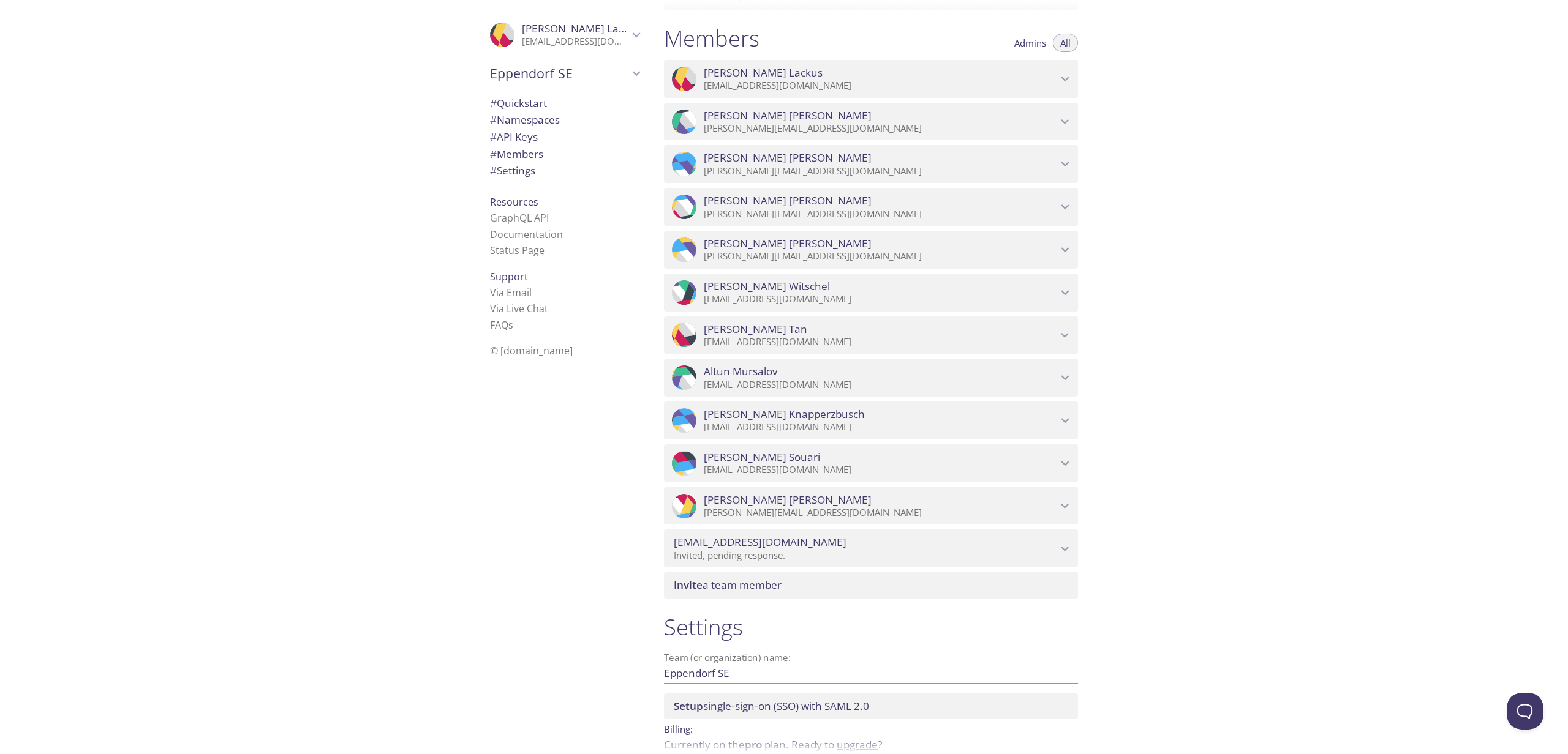
scroll to position [1240, 0]
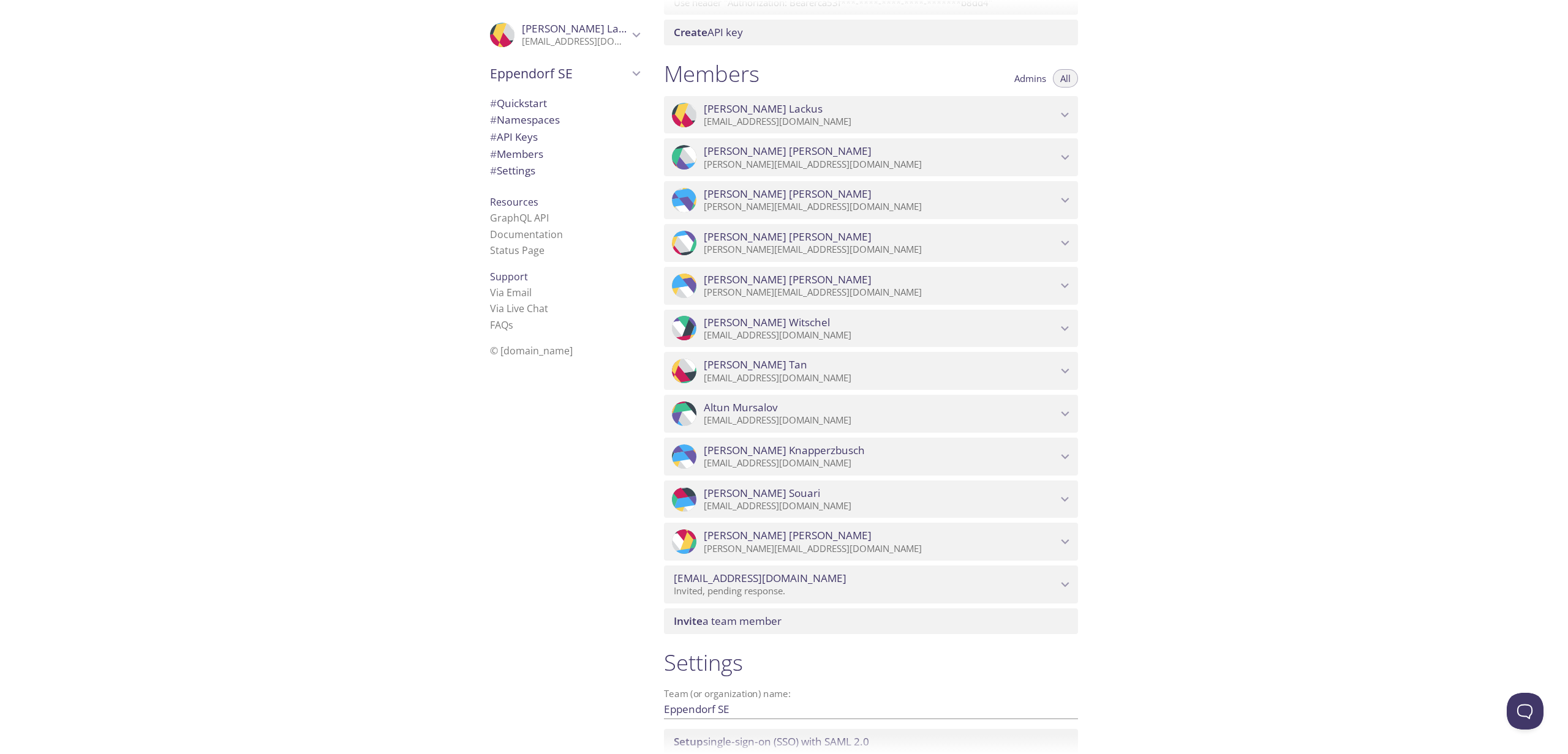
scroll to position [1387, 0]
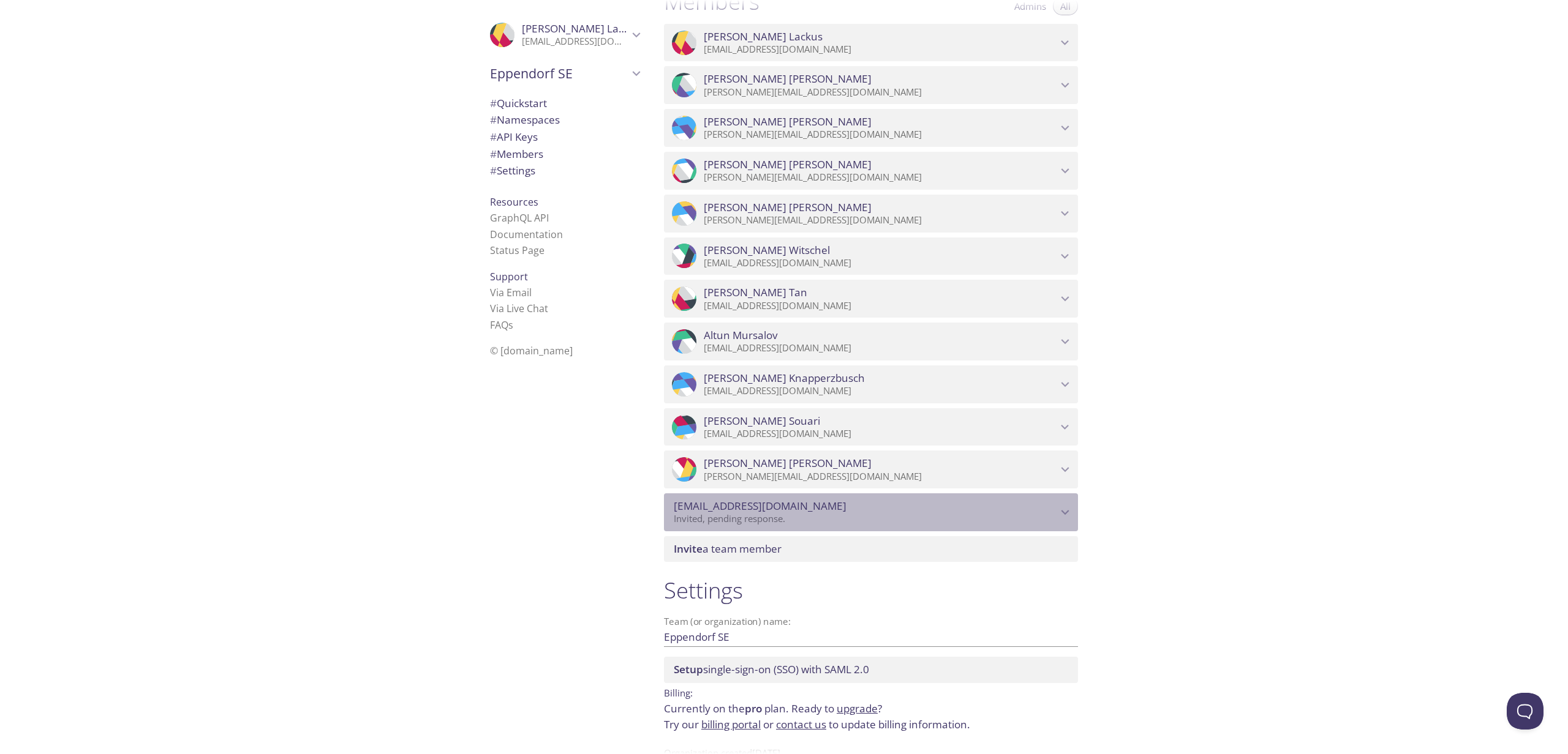
click at [821, 525] on p "Invited, pending response." at bounding box center [865, 519] width 384 height 13
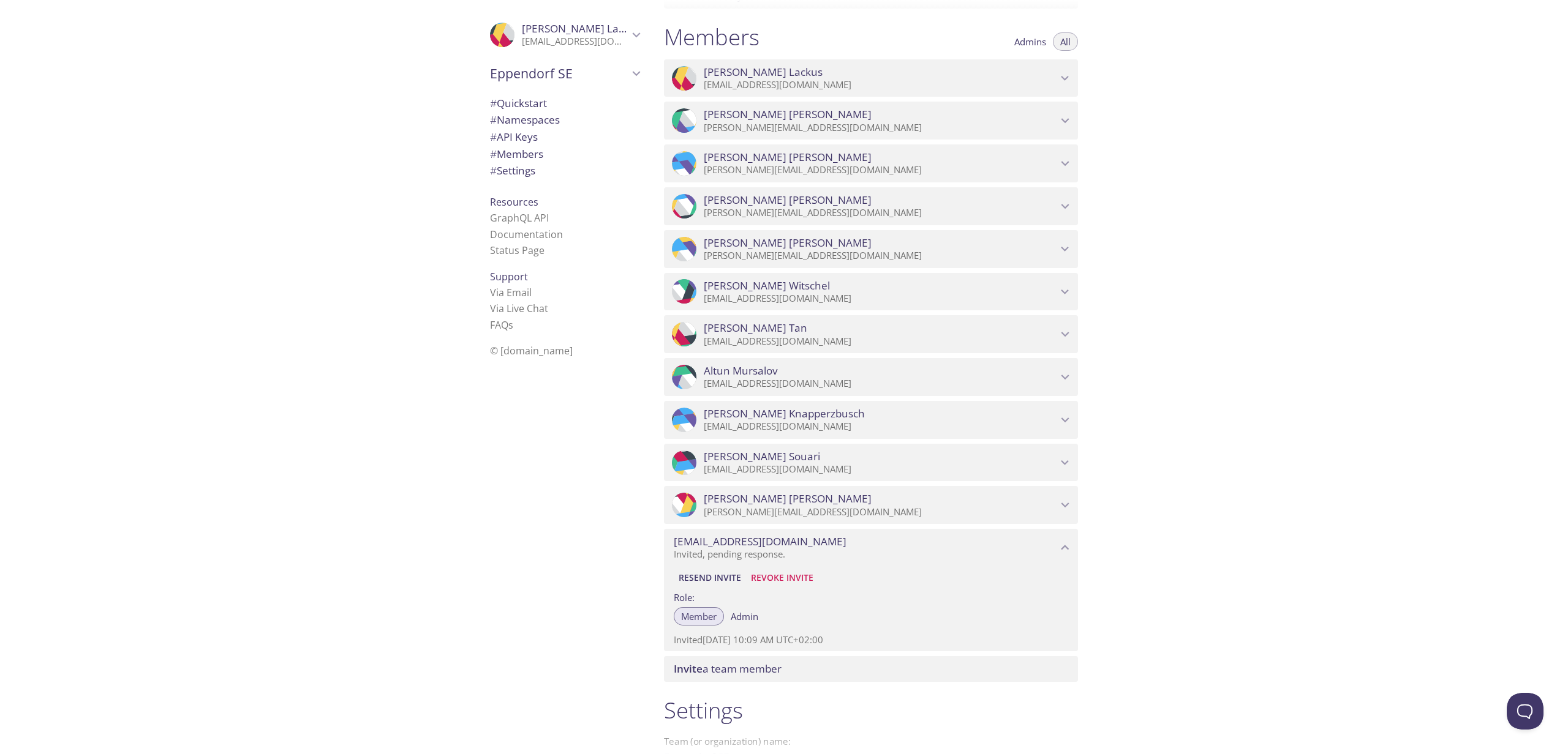
scroll to position [1526, 0]
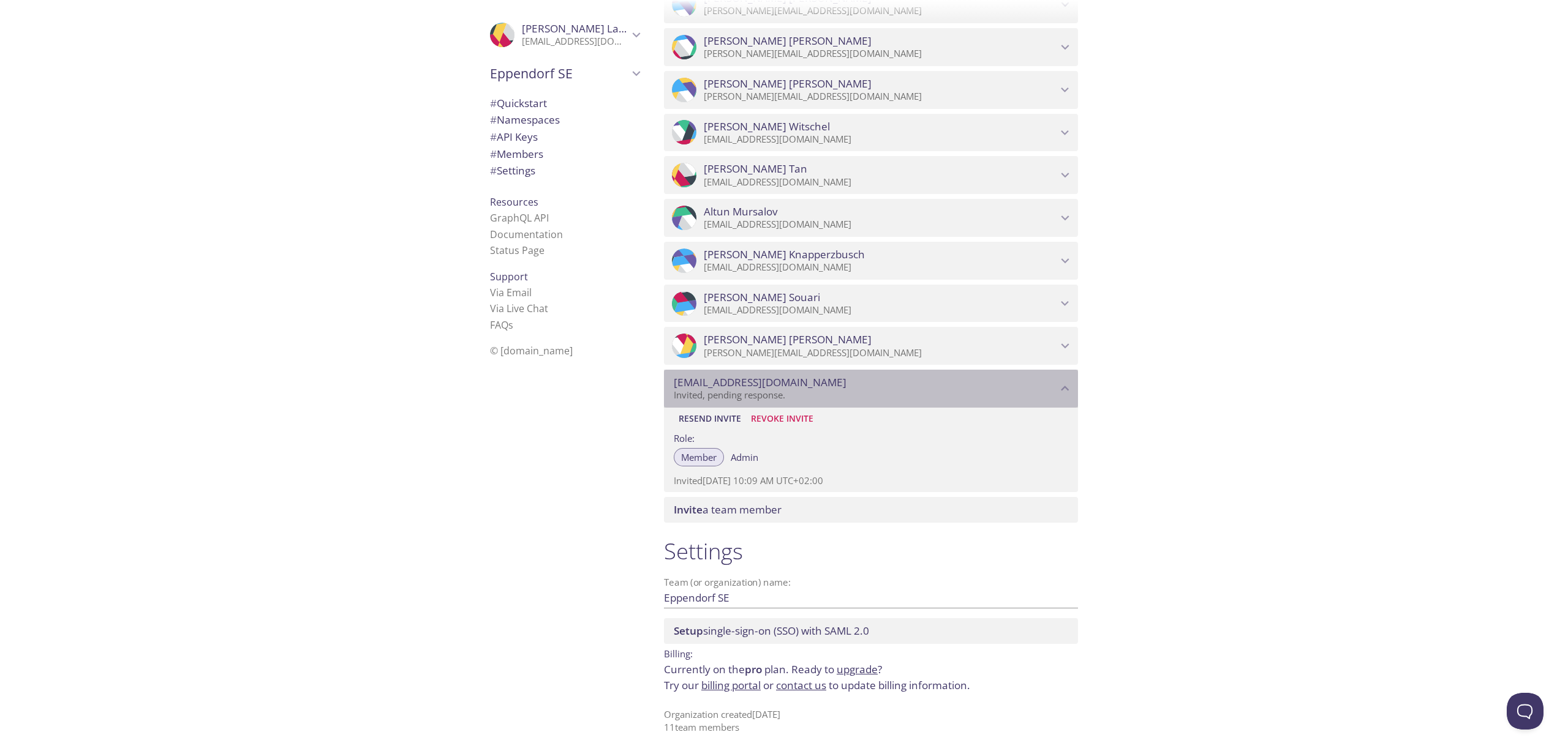
click at [561, 505] on div ".cls-1 { fill: #6d5ca8; } .cls-2 { fill: #3fc191; } .cls-3 { fill: #3b4752; } .…" at bounding box center [562, 377] width 184 height 754
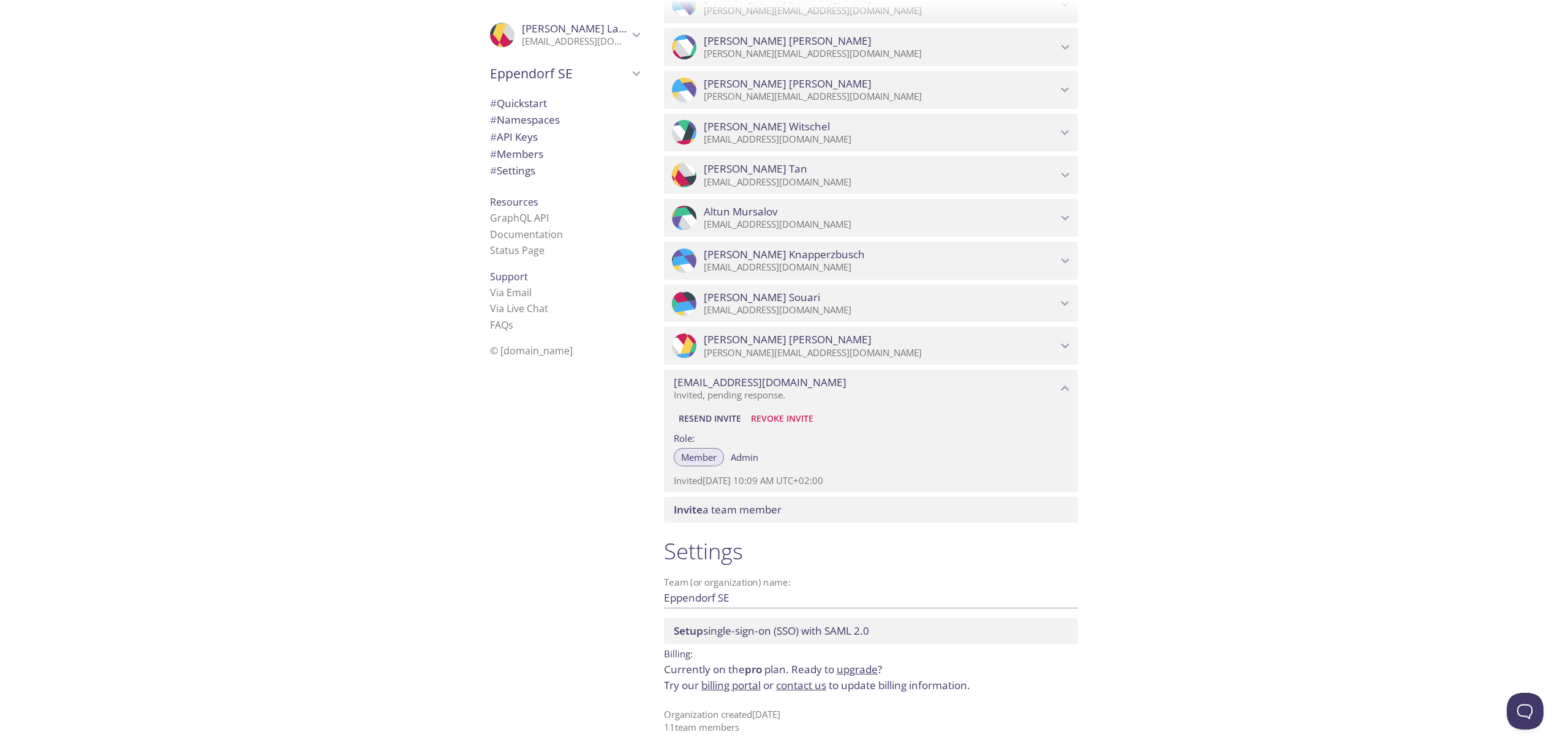
click at [1354, 79] on div "Quickstart Send a test email to [EMAIL_ADDRESS][DOMAIN_NAME] and then click her…" at bounding box center [1111, 377] width 914 height 754
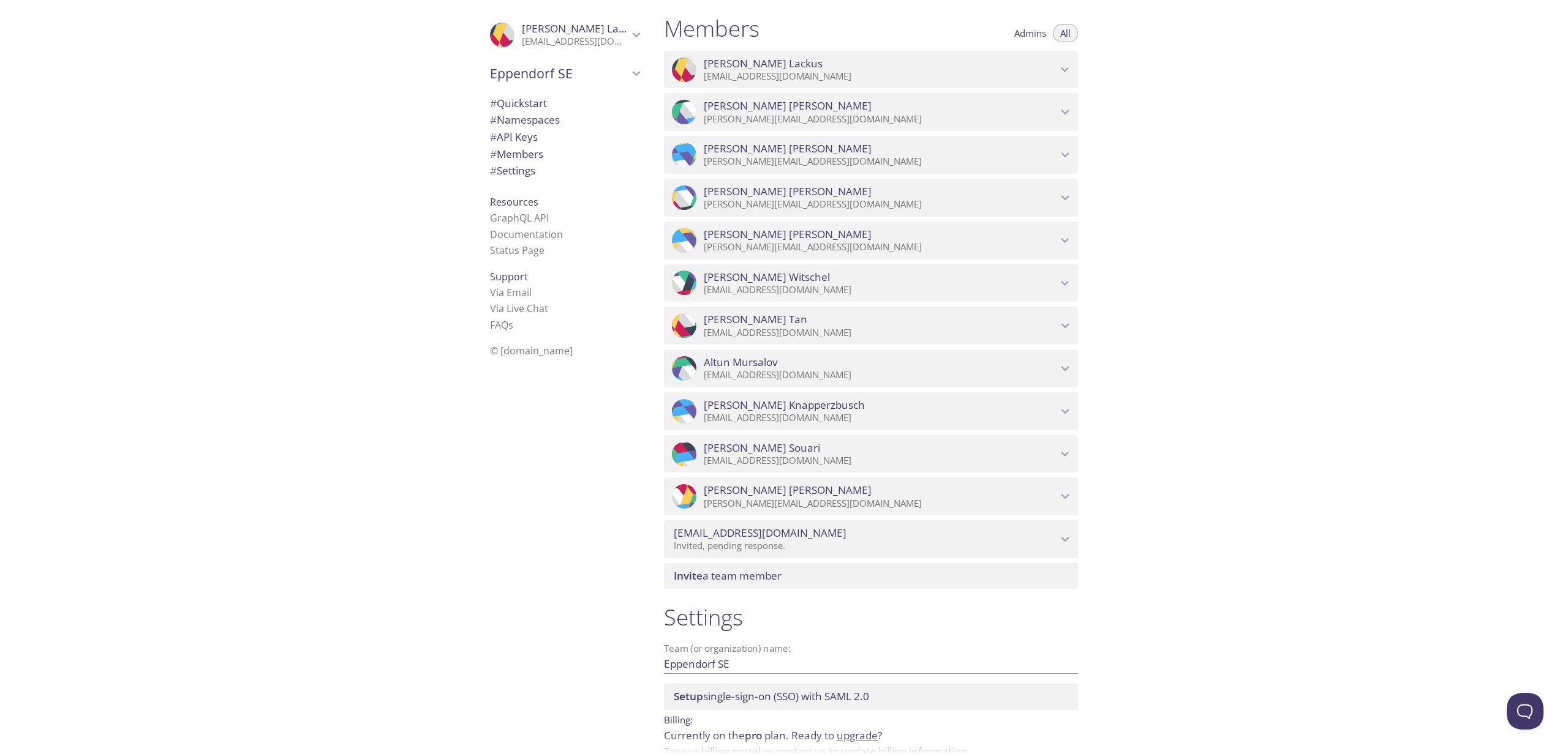
scroll to position [1441, 0]
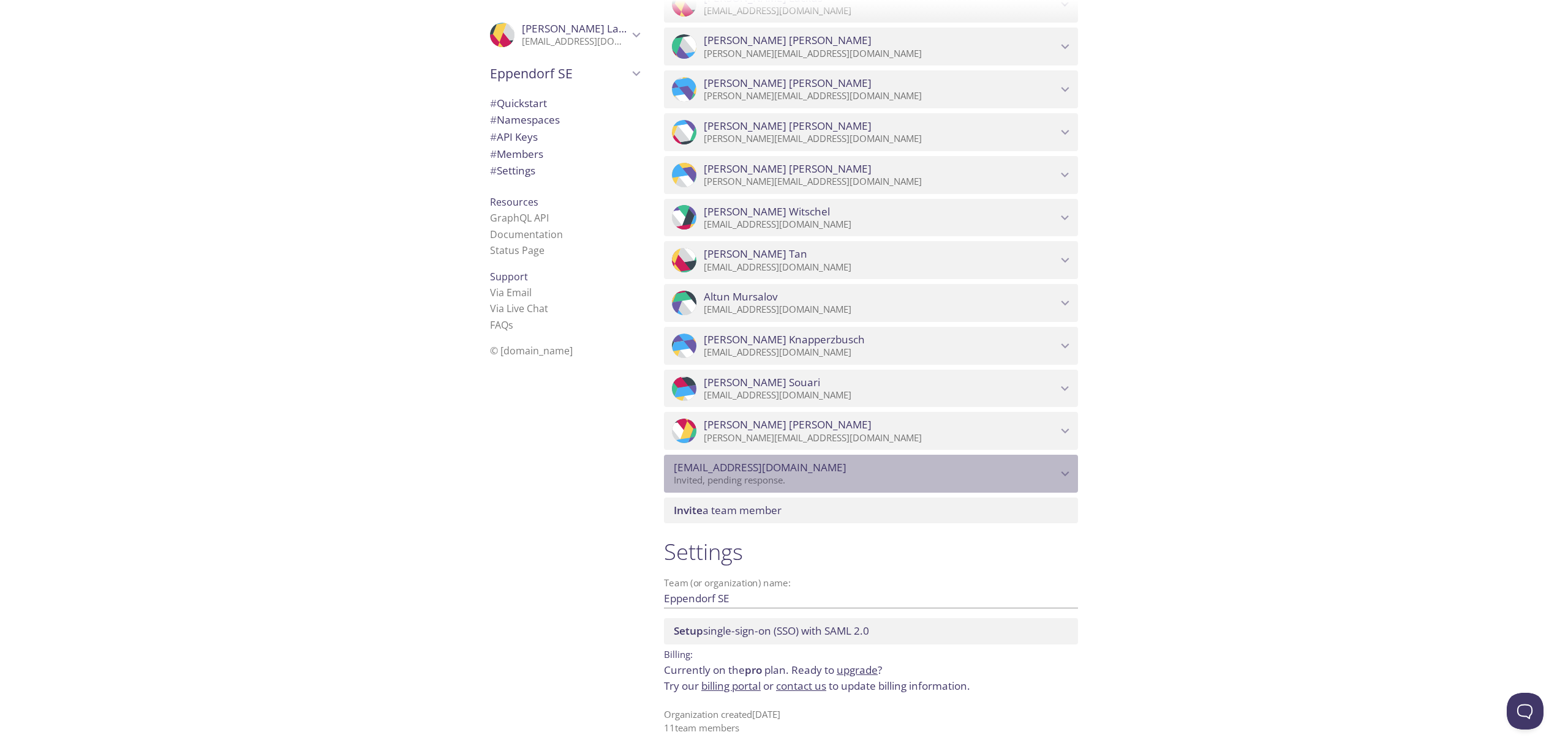
click at [776, 473] on span "[EMAIL_ADDRESS][DOMAIN_NAME]" at bounding box center [760, 468] width 173 height 13
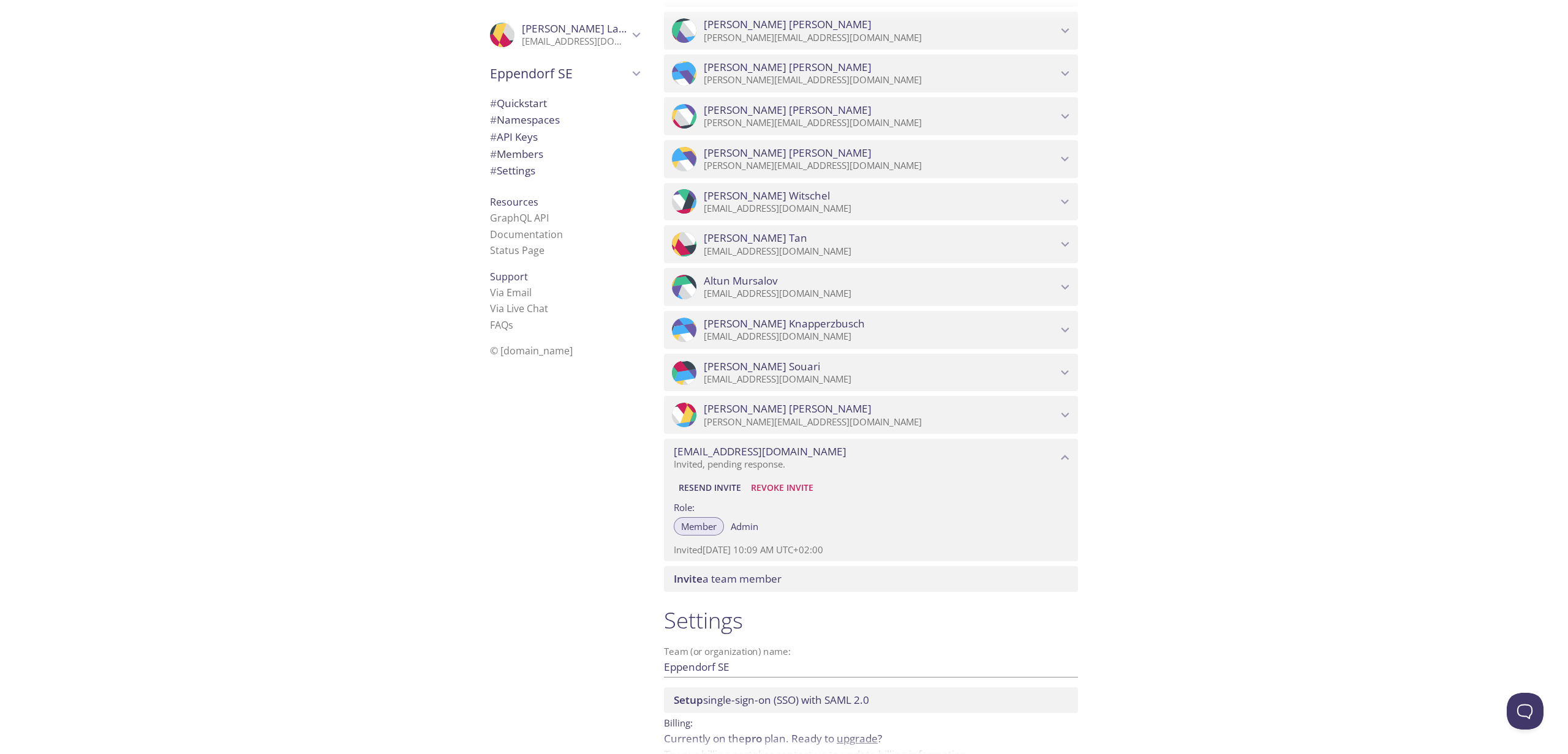
click at [829, 429] on p "[PERSON_NAME][EMAIL_ADDRESS][DOMAIN_NAME]" at bounding box center [880, 422] width 353 height 13
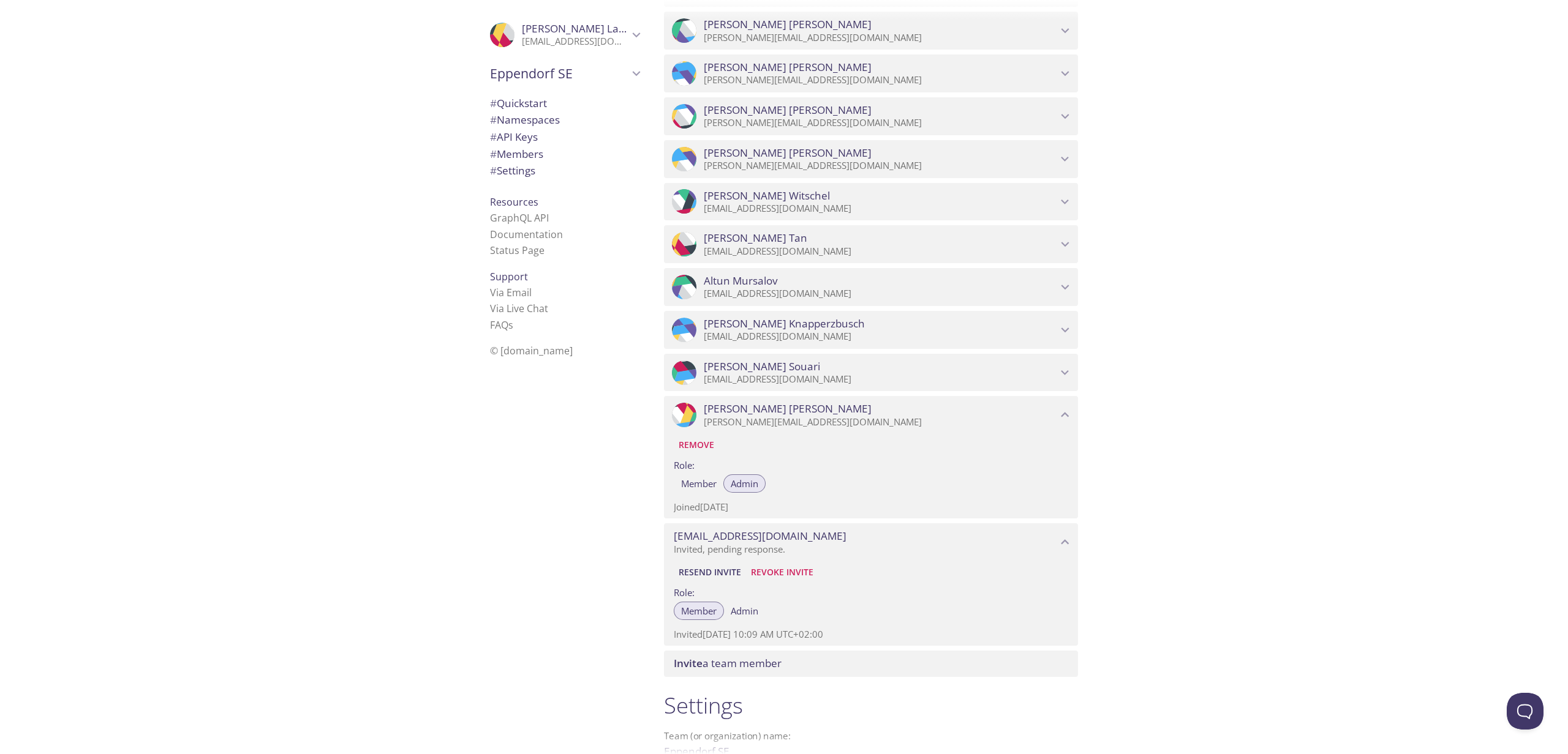
click at [862, 373] on span "Ahmed Souari" at bounding box center [880, 366] width 353 height 13
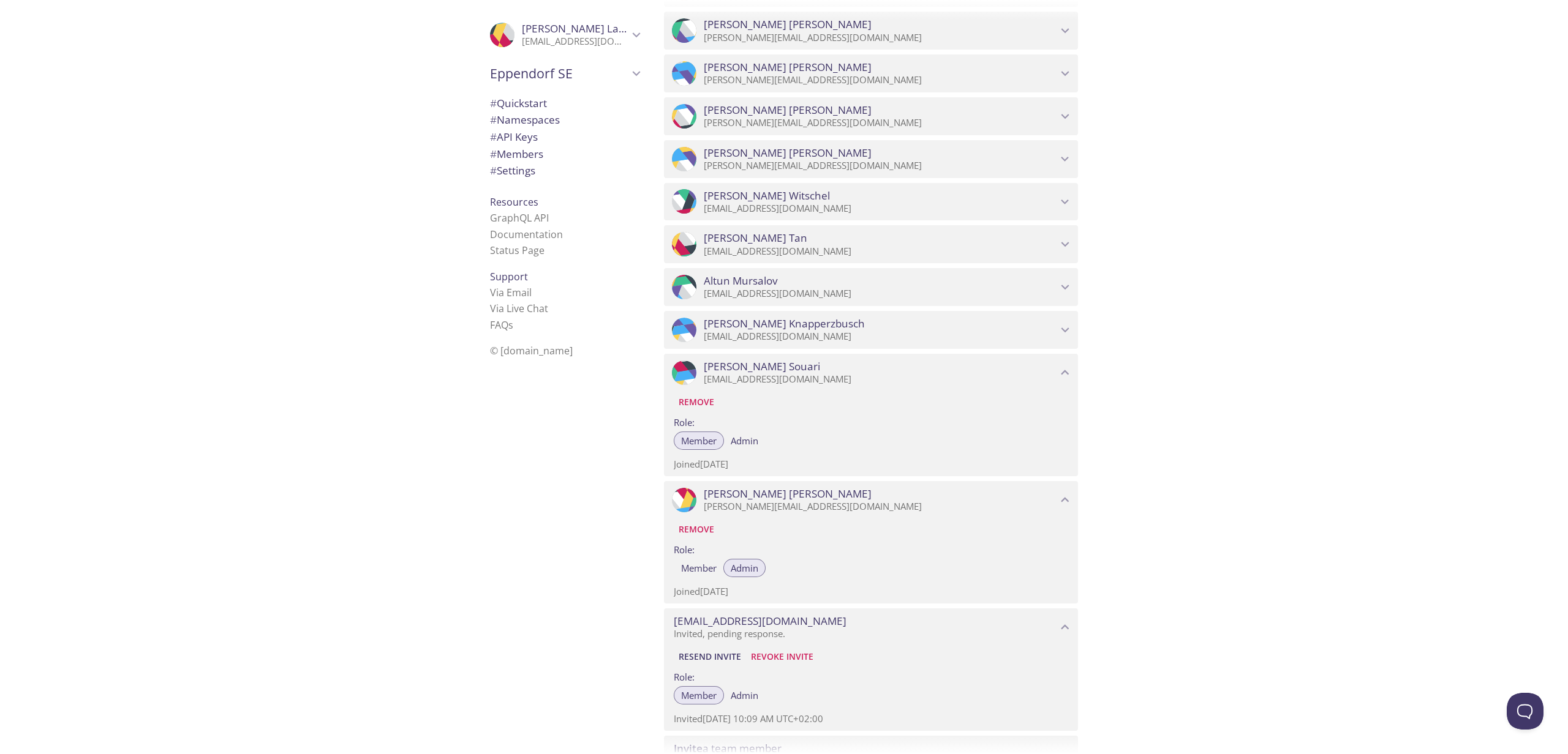
click at [803, 343] on p "[EMAIL_ADDRESS][DOMAIN_NAME]" at bounding box center [880, 336] width 353 height 13
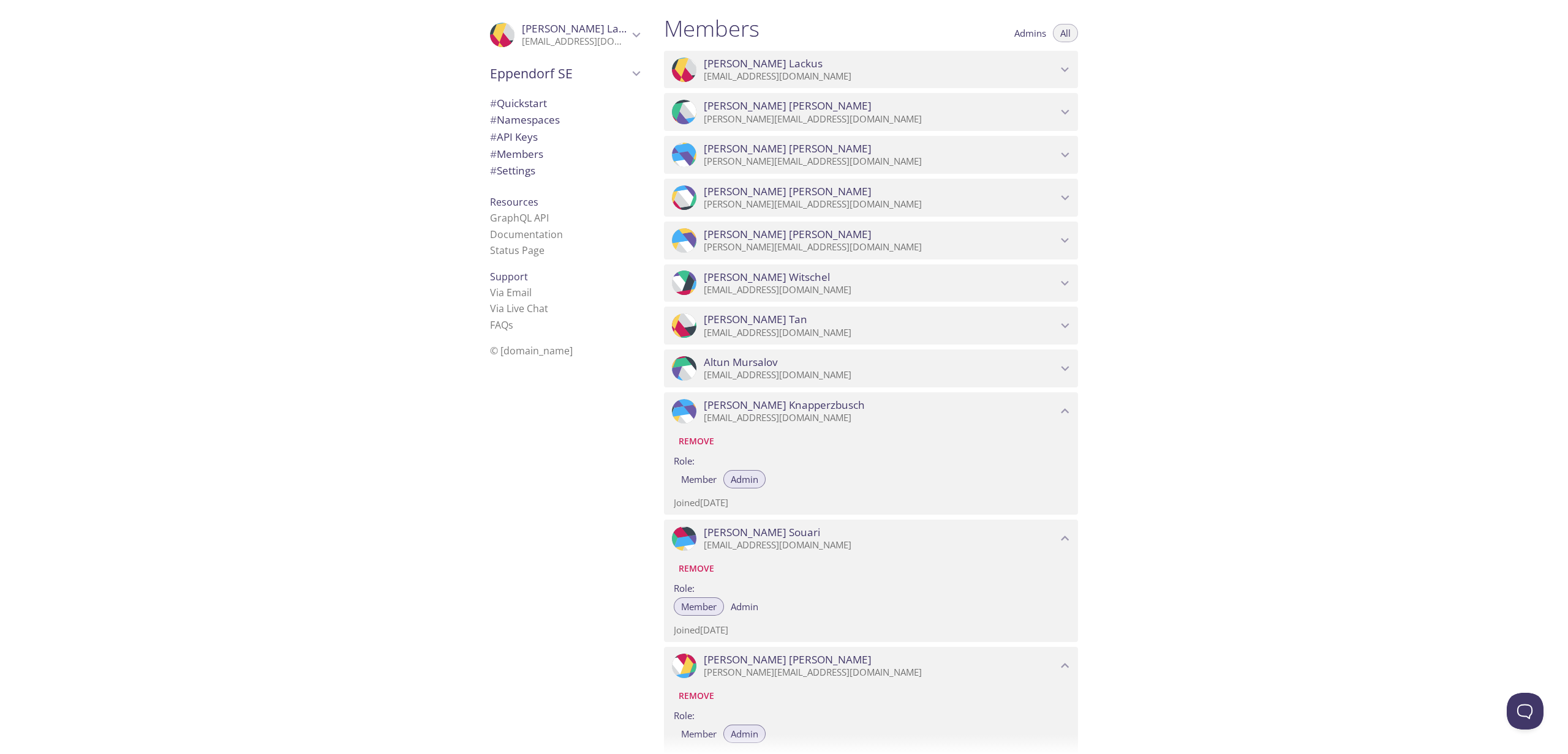
scroll to position [1290, 0]
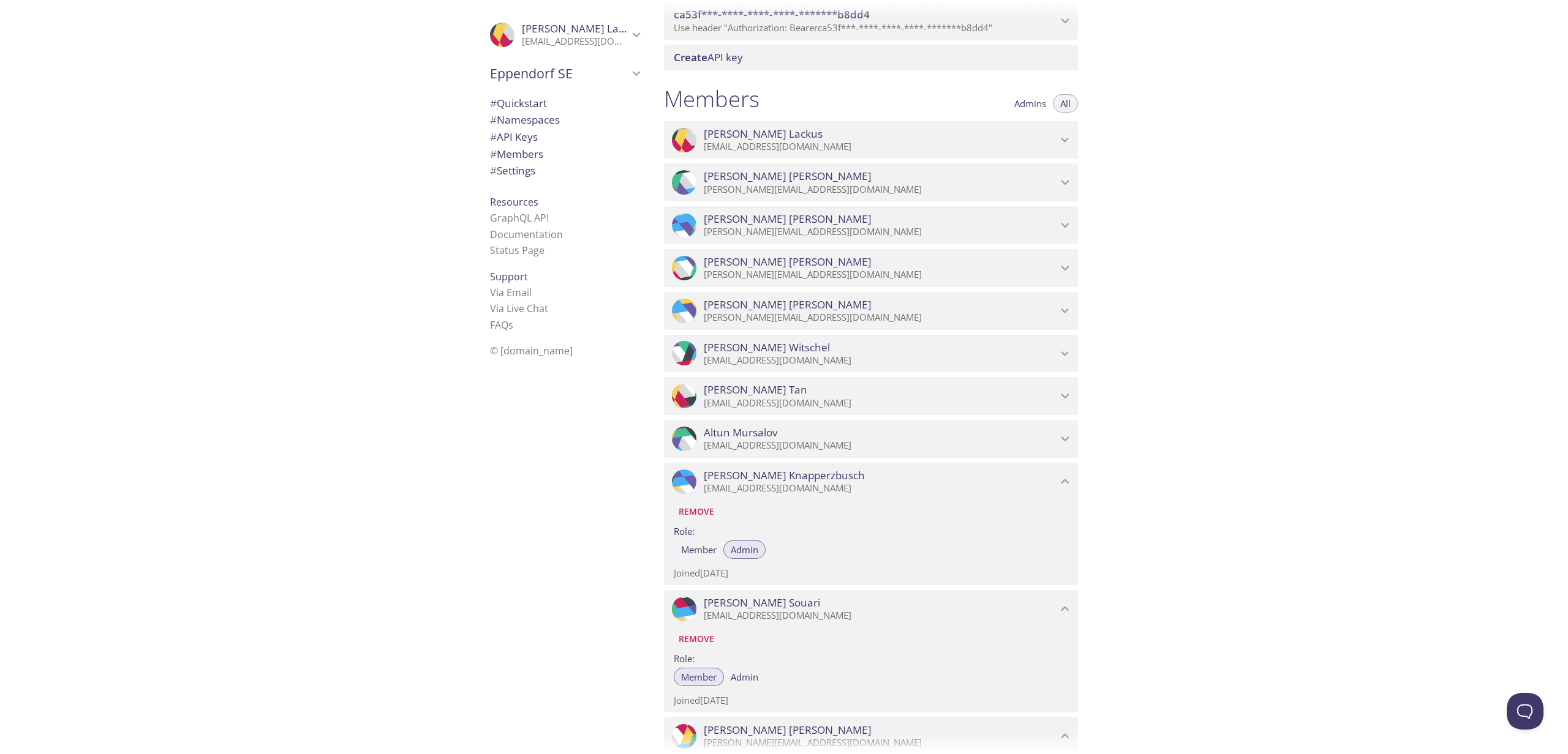
click at [942, 452] on p "[EMAIL_ADDRESS][DOMAIN_NAME]" at bounding box center [880, 446] width 353 height 13
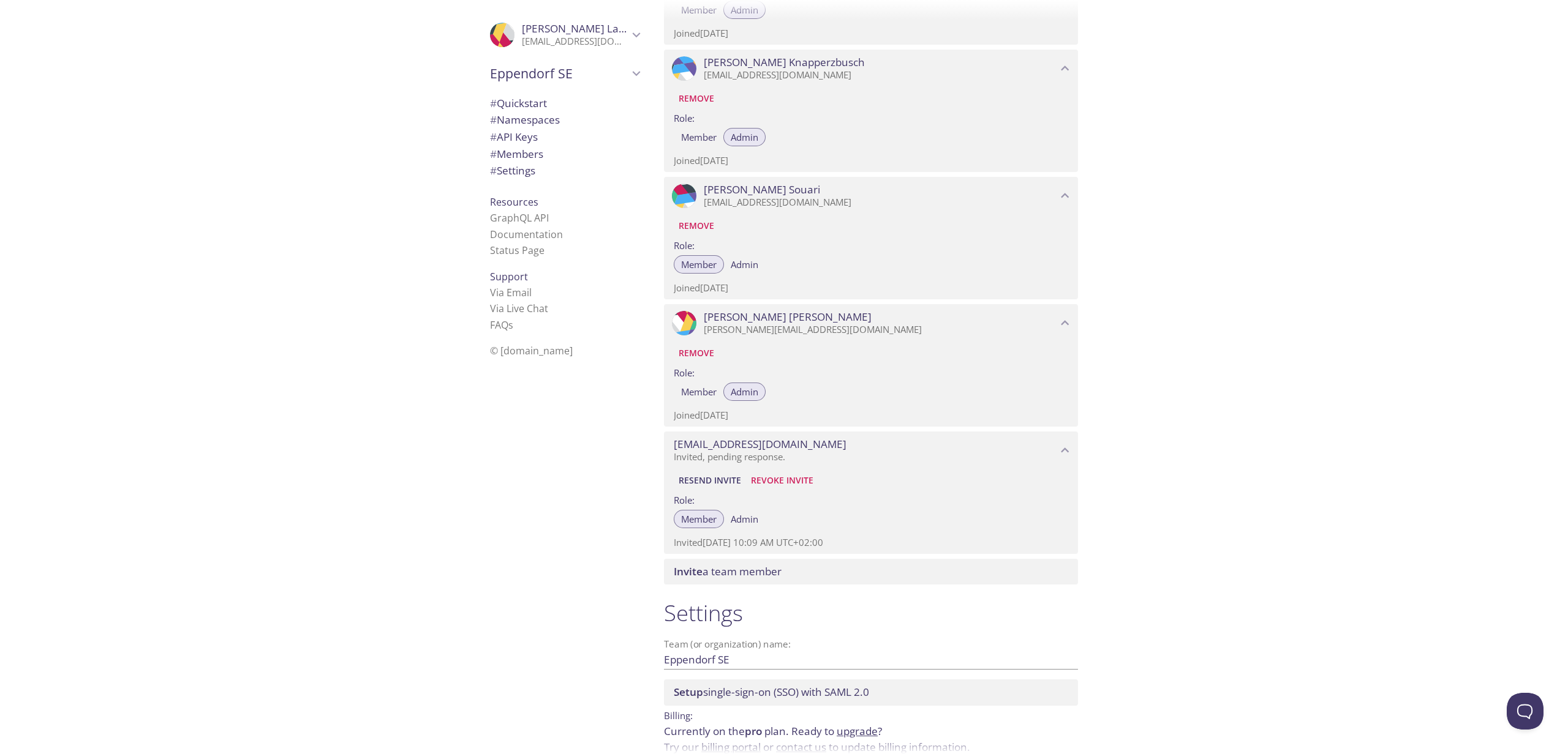
scroll to position [1864, 0]
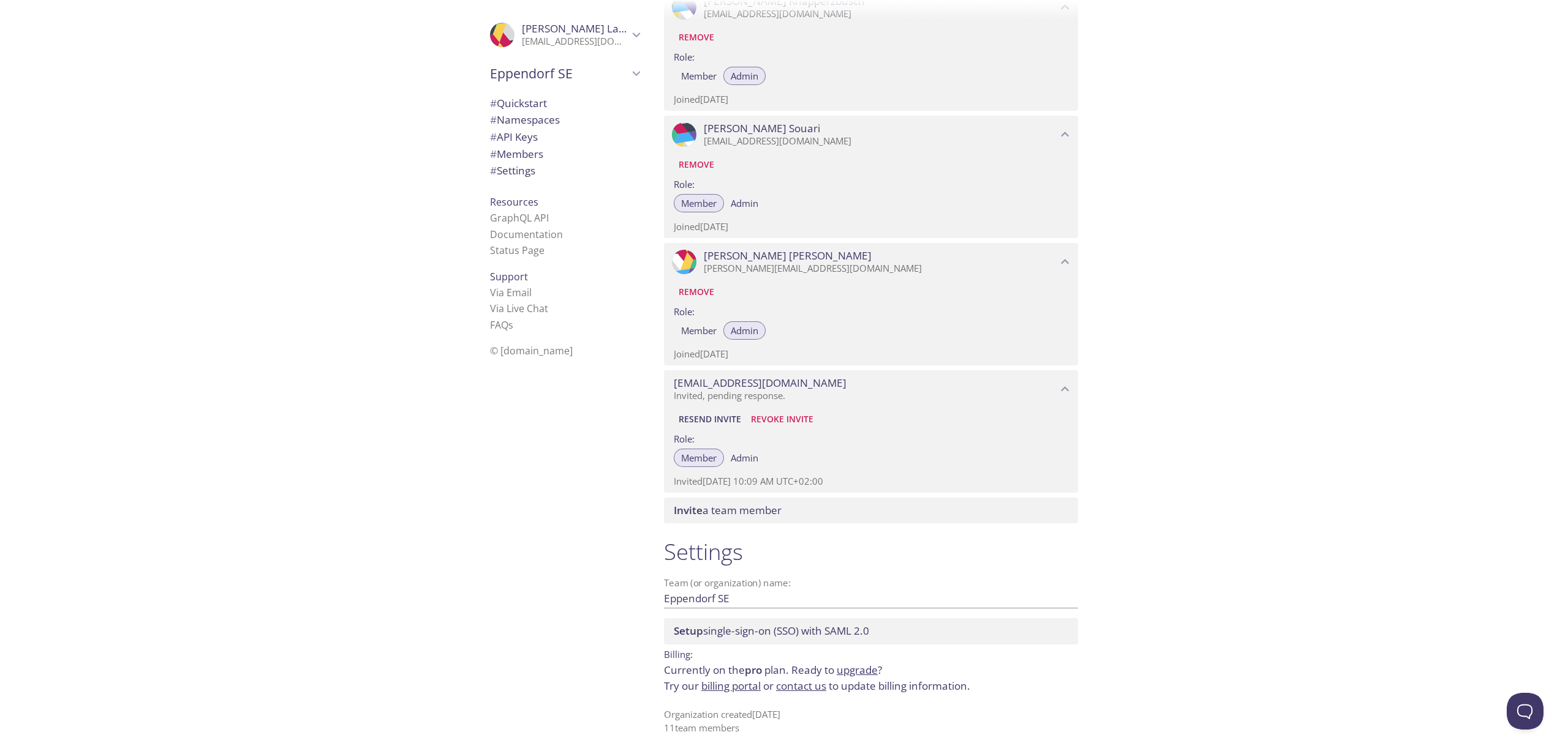
drag, startPoint x: 1151, startPoint y: 675, endPoint x: 1174, endPoint y: 583, distance: 94.8
click at [1150, 675] on div "Quickstart Send a test email to [EMAIL_ADDRESS][DOMAIN_NAME] and then click her…" at bounding box center [1111, 377] width 914 height 754
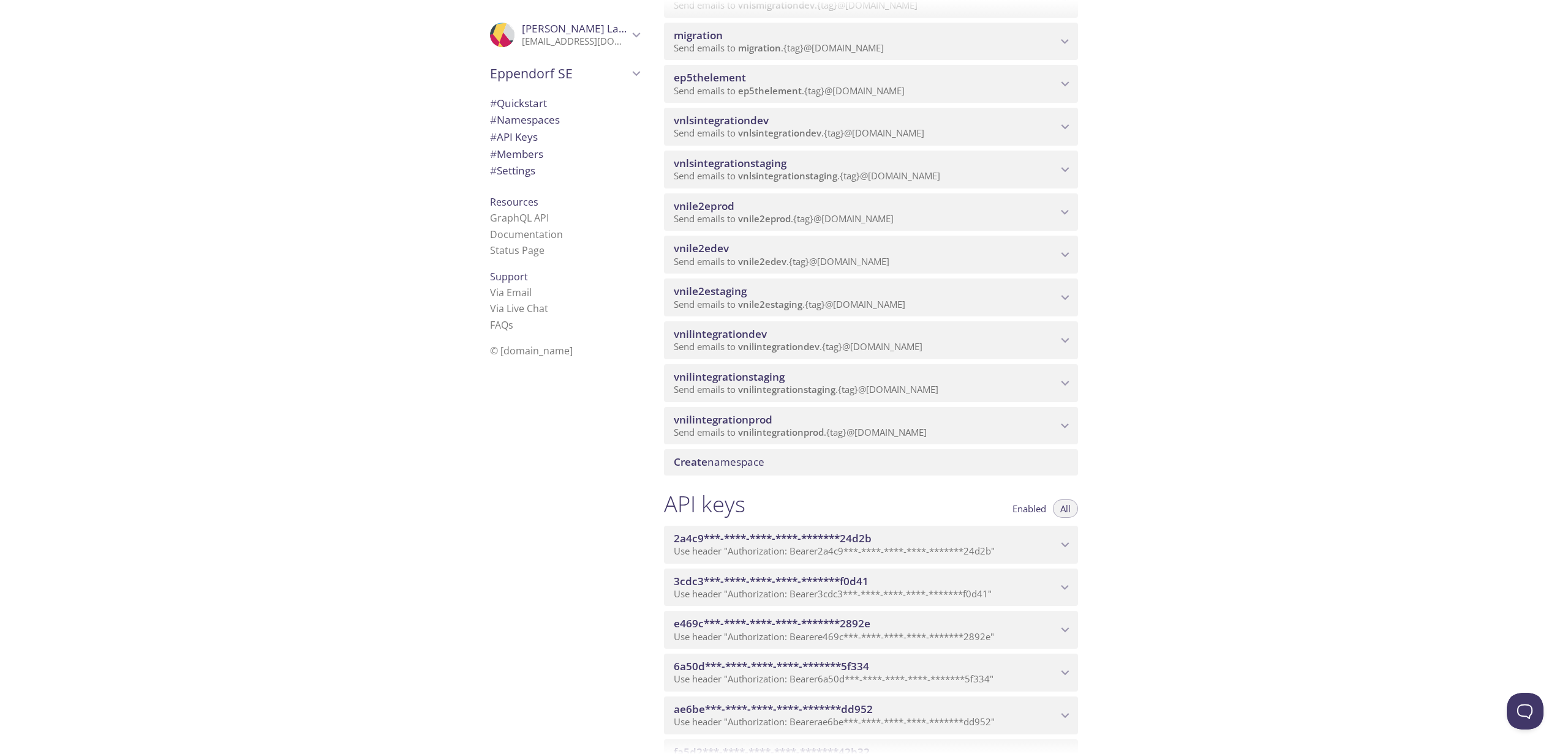
scroll to position [454, 0]
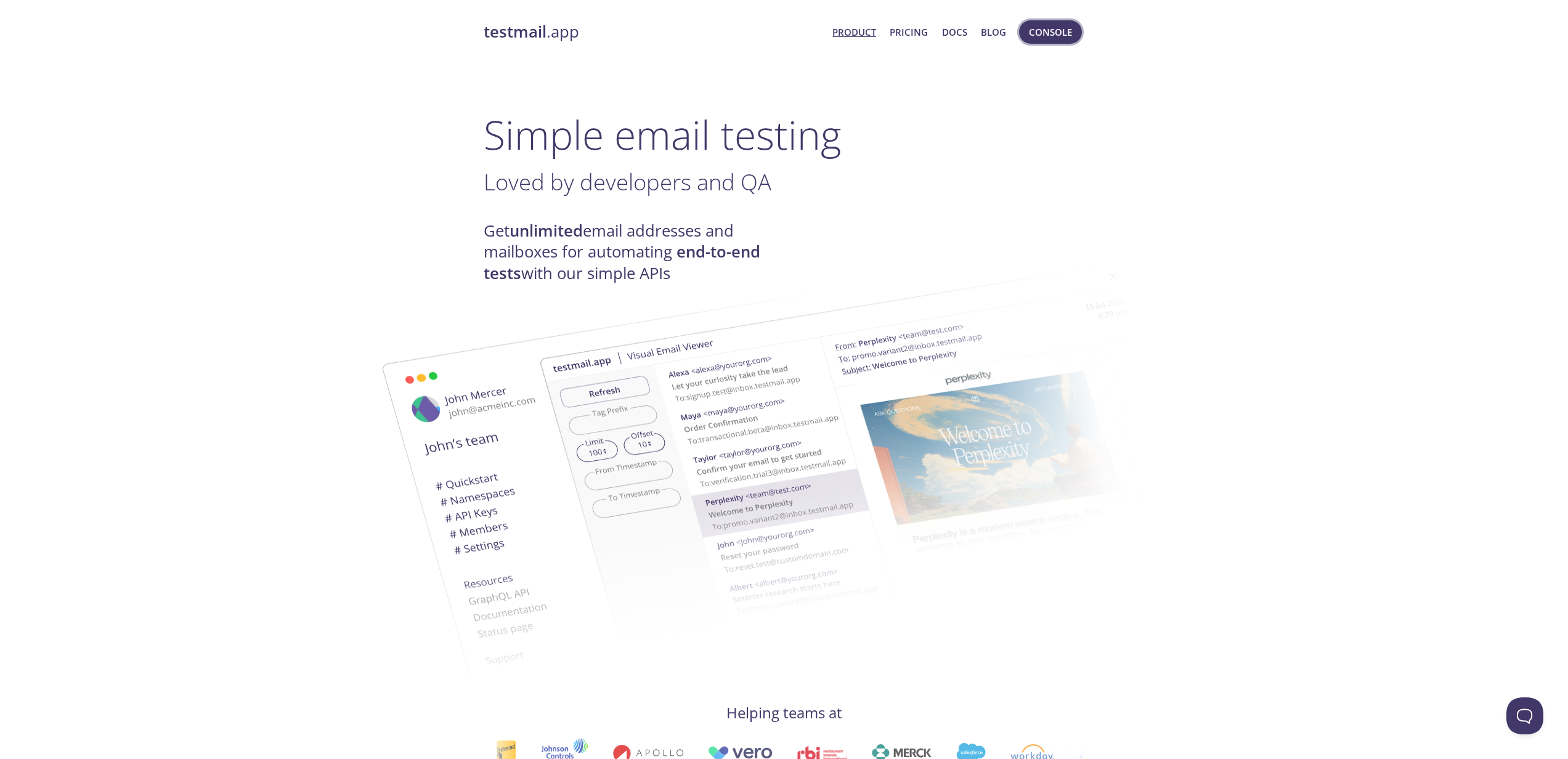
click at [1037, 39] on span "Console" at bounding box center [1050, 31] width 43 height 16
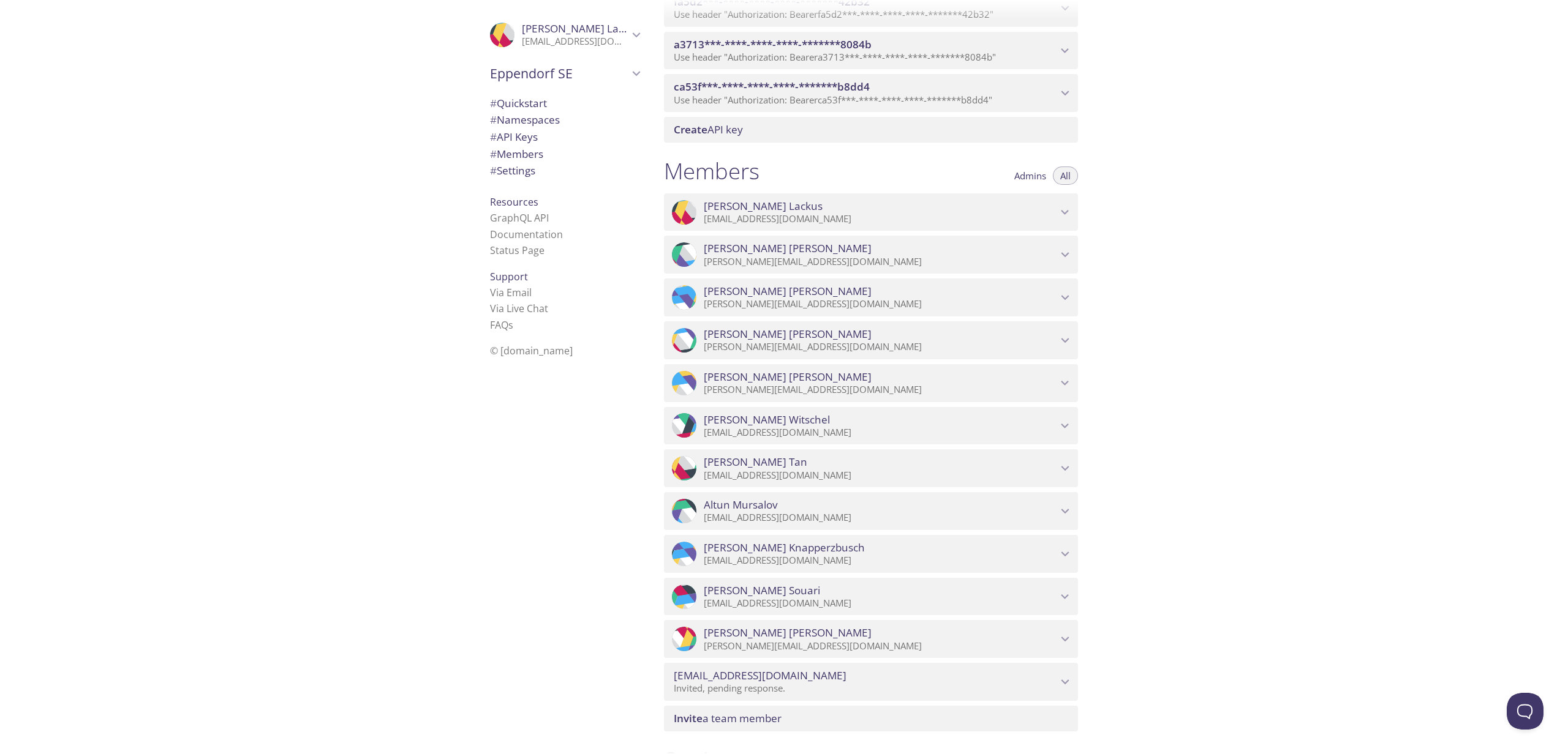
scroll to position [1286, 0]
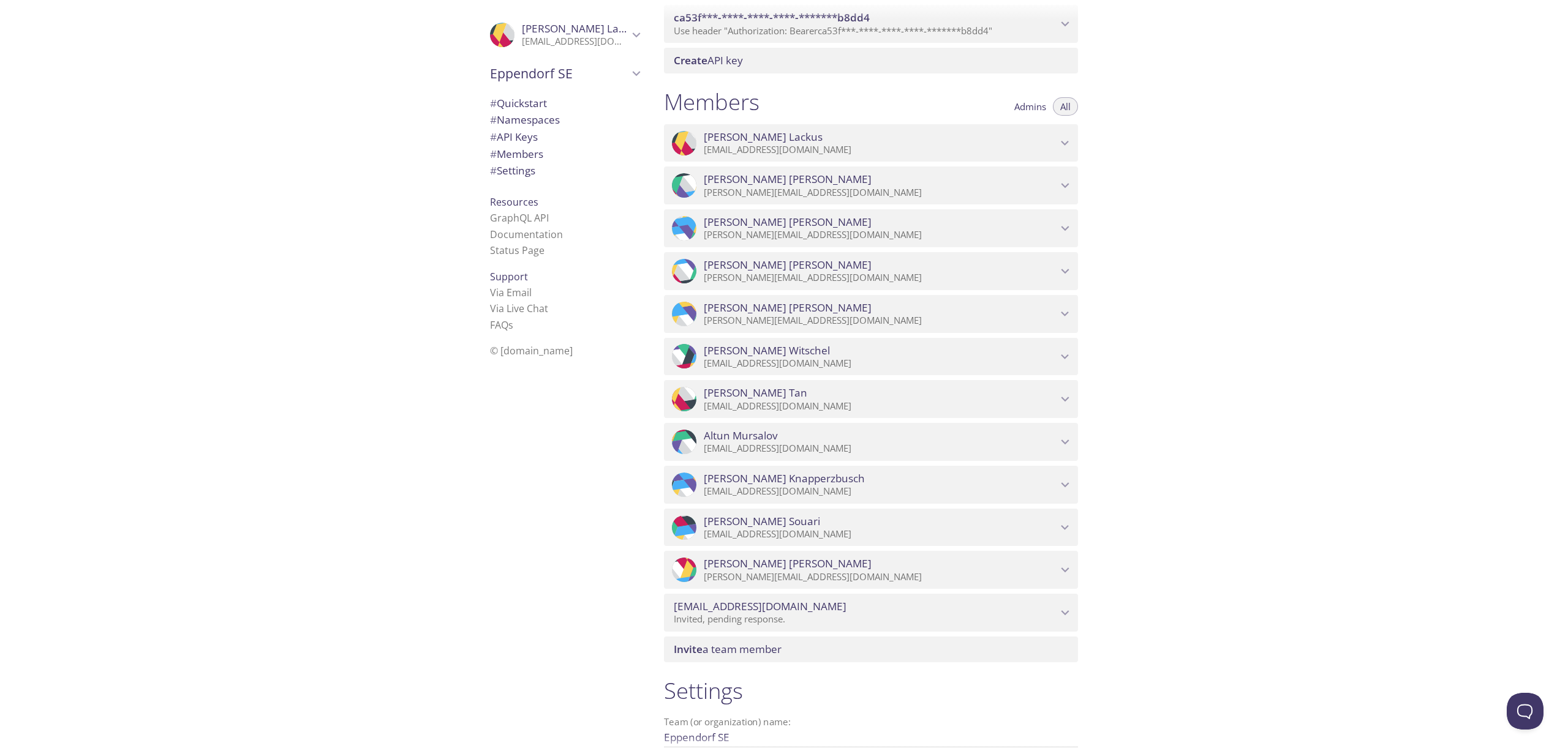
click at [845, 632] on div "[EMAIL_ADDRESS][DOMAIN_NAME] Invited, pending response." at bounding box center [871, 612] width 414 height 38
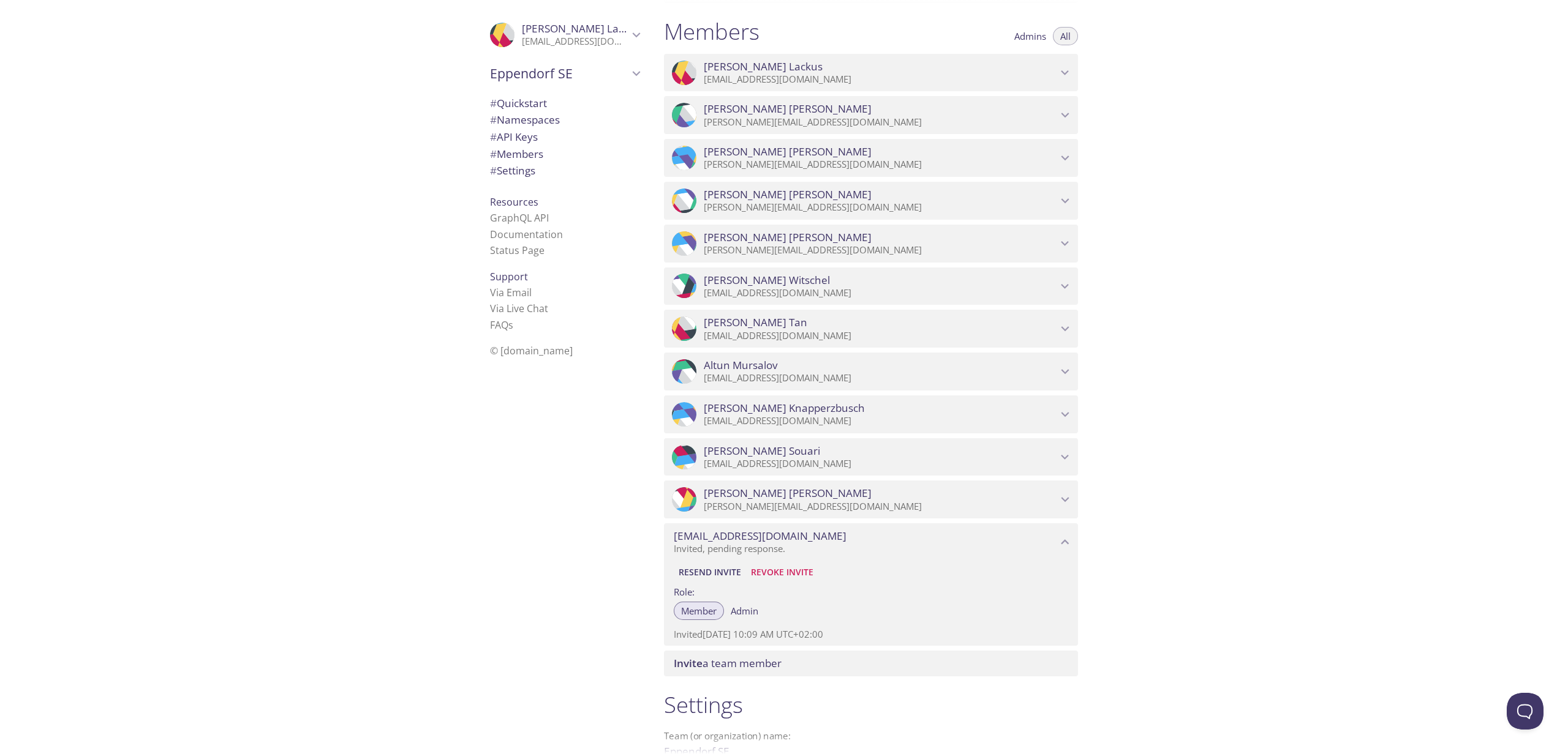
scroll to position [1425, 0]
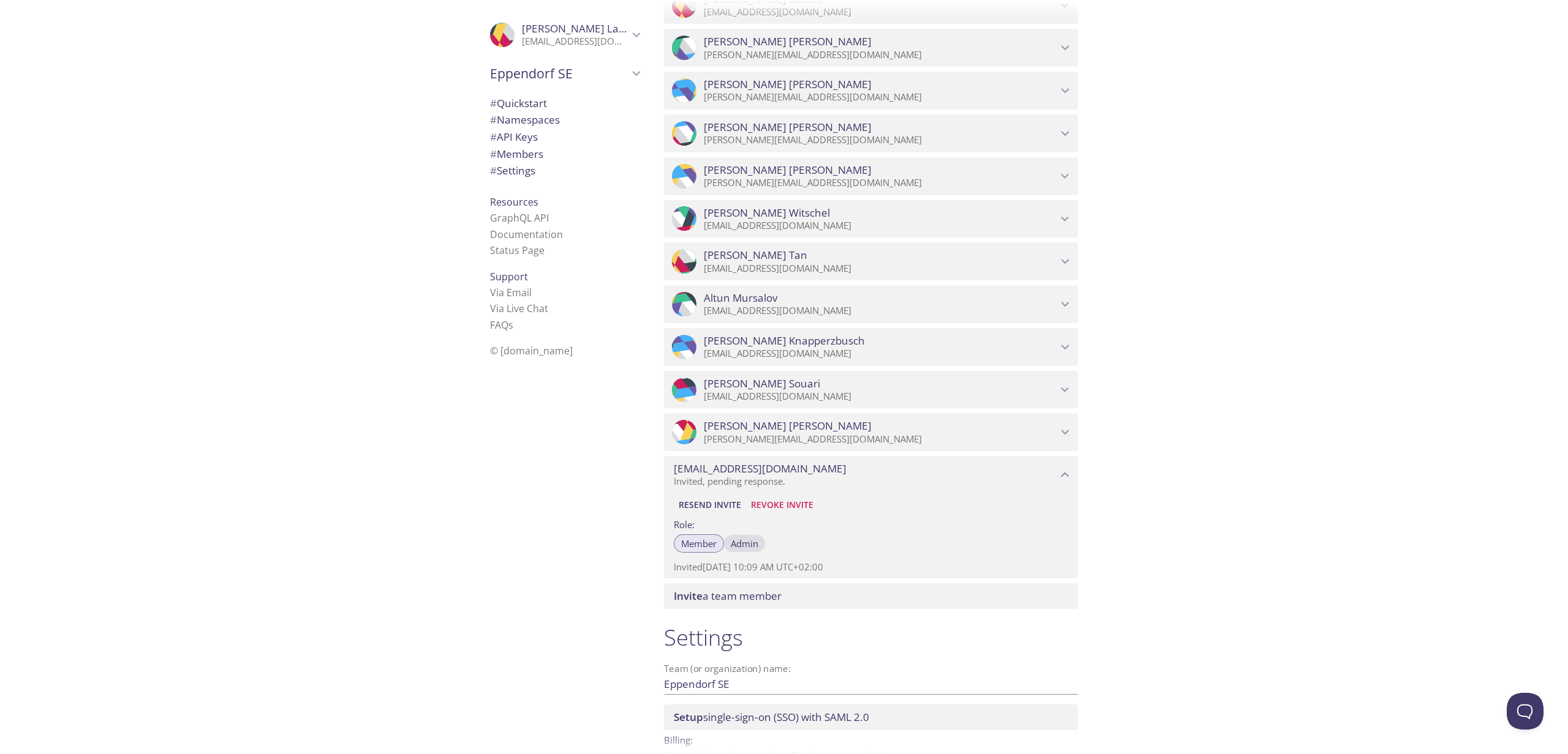
click at [754, 549] on button "Admin" at bounding box center [744, 543] width 42 height 19
drag, startPoint x: 1271, startPoint y: 404, endPoint x: 1486, endPoint y: 74, distance: 393.9
click at [1281, 388] on div "Quickstart Send a test email to [EMAIL_ADDRESS][DOMAIN_NAME] and then click her…" at bounding box center [1111, 377] width 914 height 754
